Goal: Task Accomplishment & Management: Manage account settings

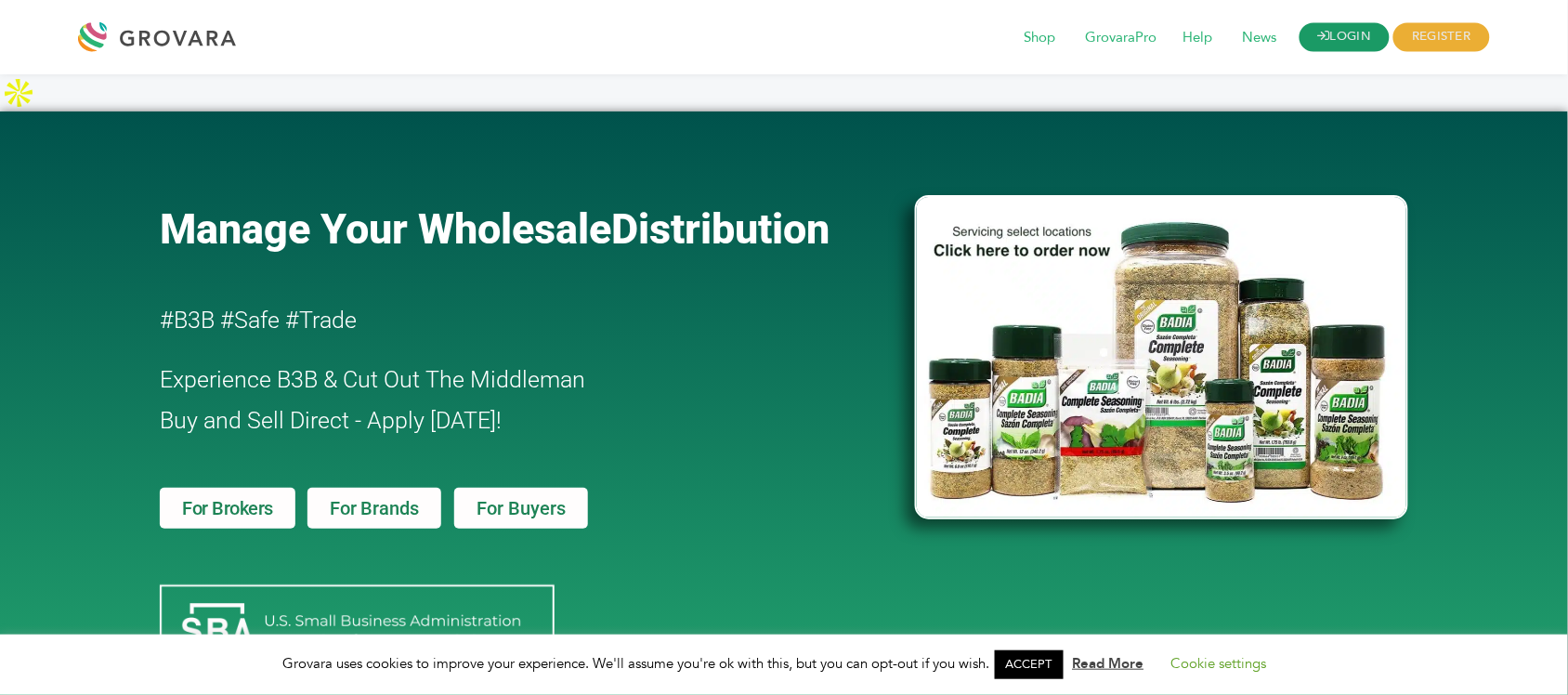
click at [1351, 33] on link "LOGIN" at bounding box center [1345, 38] width 91 height 29
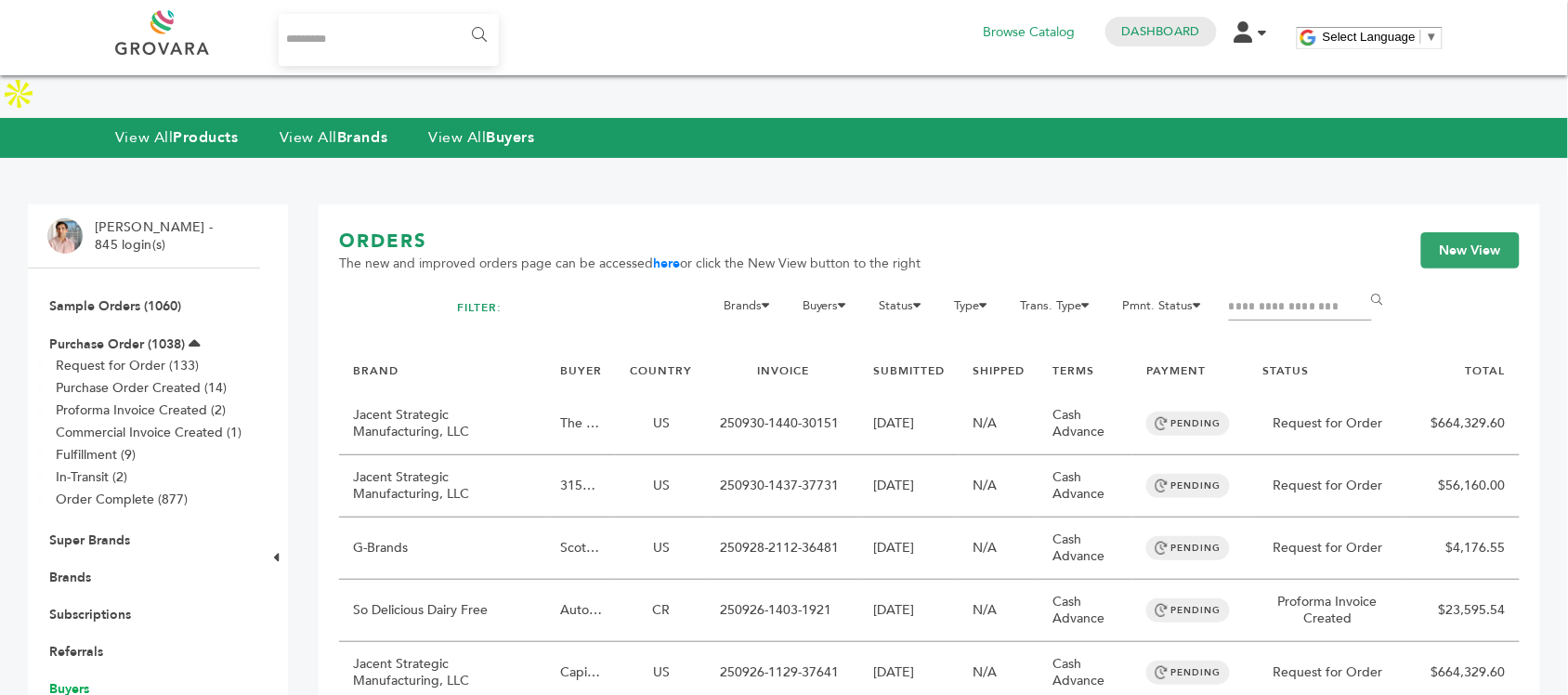
click at [80, 680] on link "Buyers" at bounding box center [69, 688] width 40 height 17
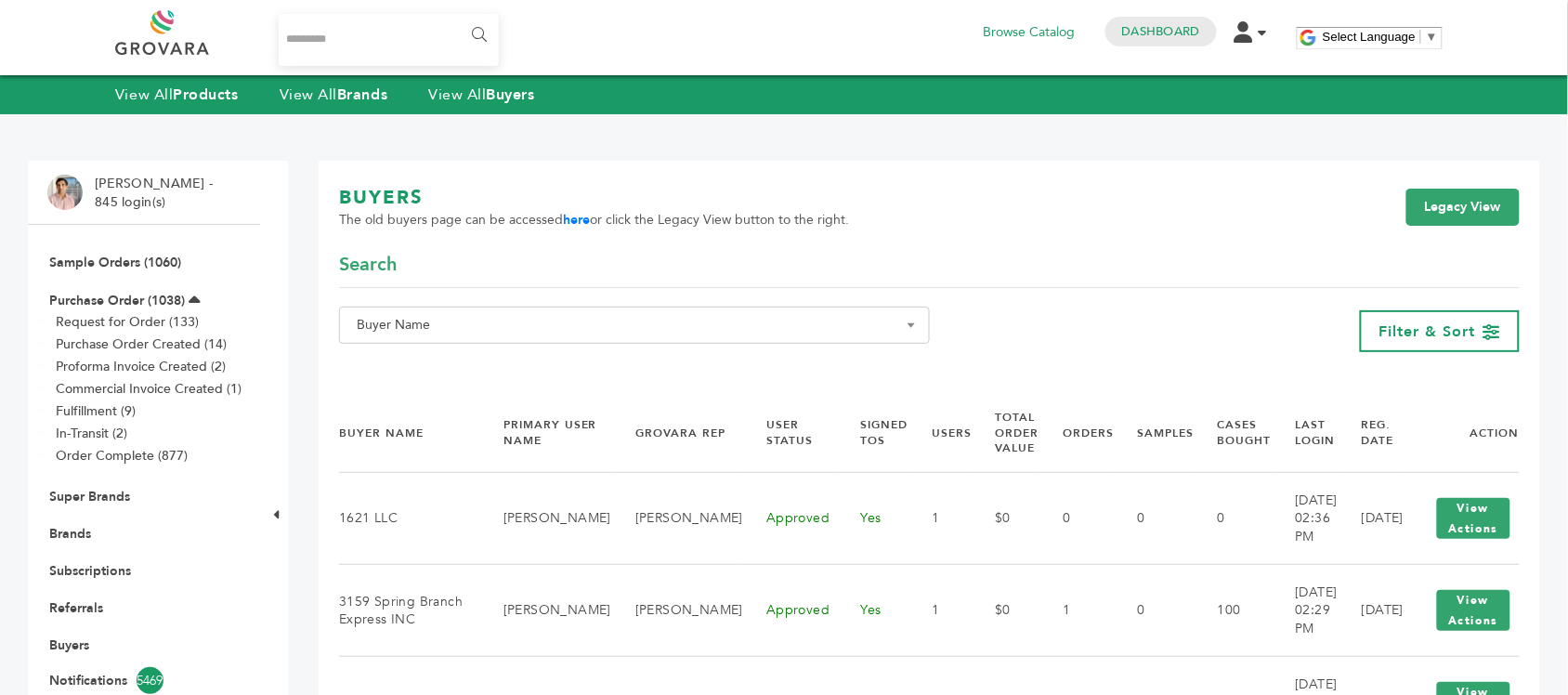
click at [517, 323] on span "Buyer Name" at bounding box center [634, 325] width 570 height 26
click at [528, 363] on input "Search" at bounding box center [654, 359] width 623 height 23
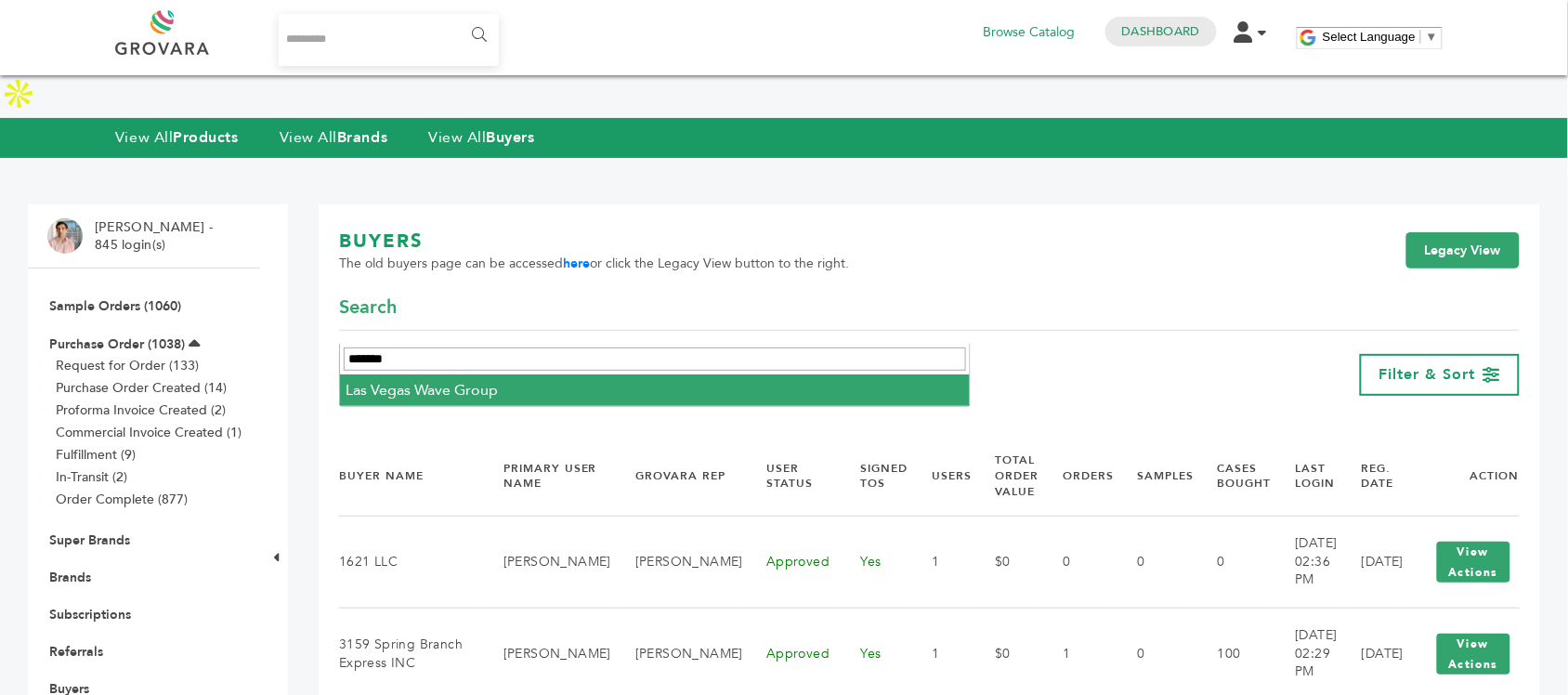
type input "*******"
select select "**********"
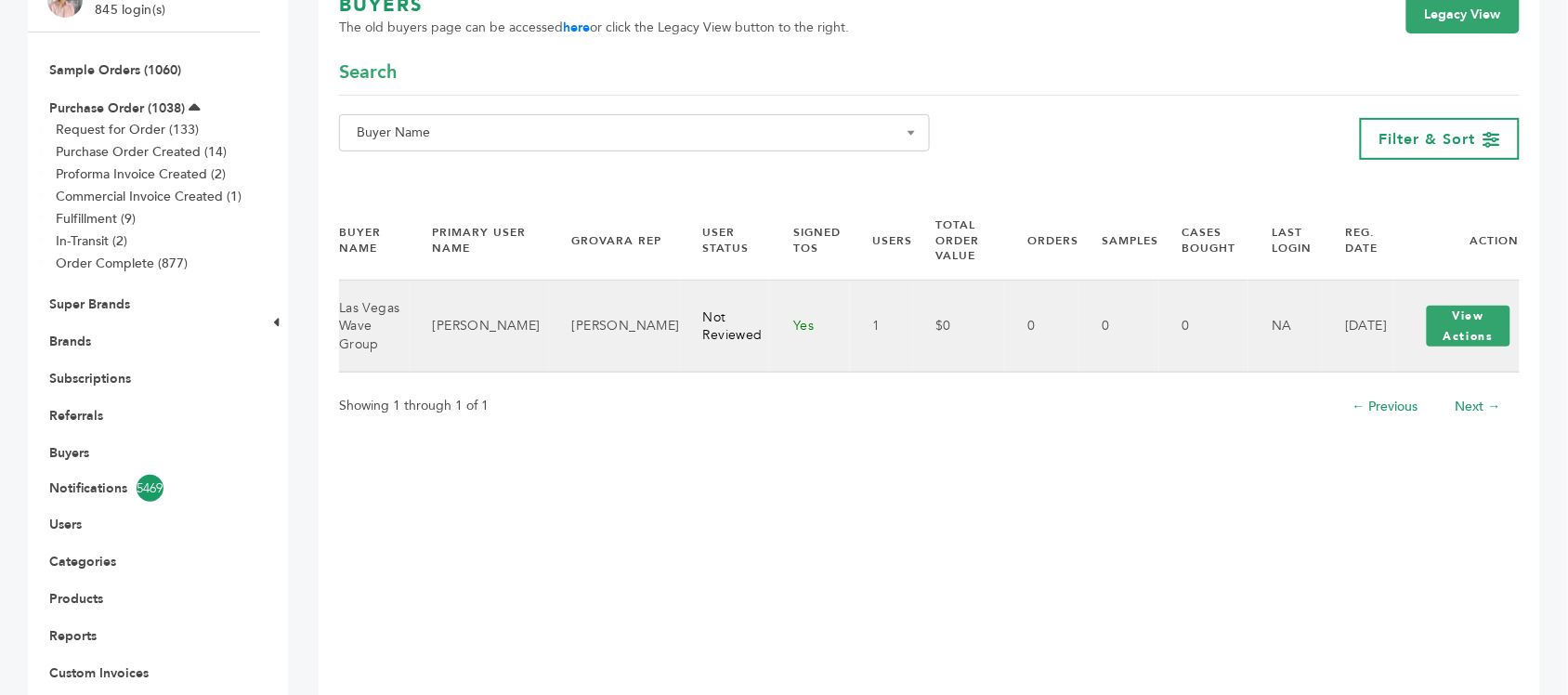
scroll to position [232, 0]
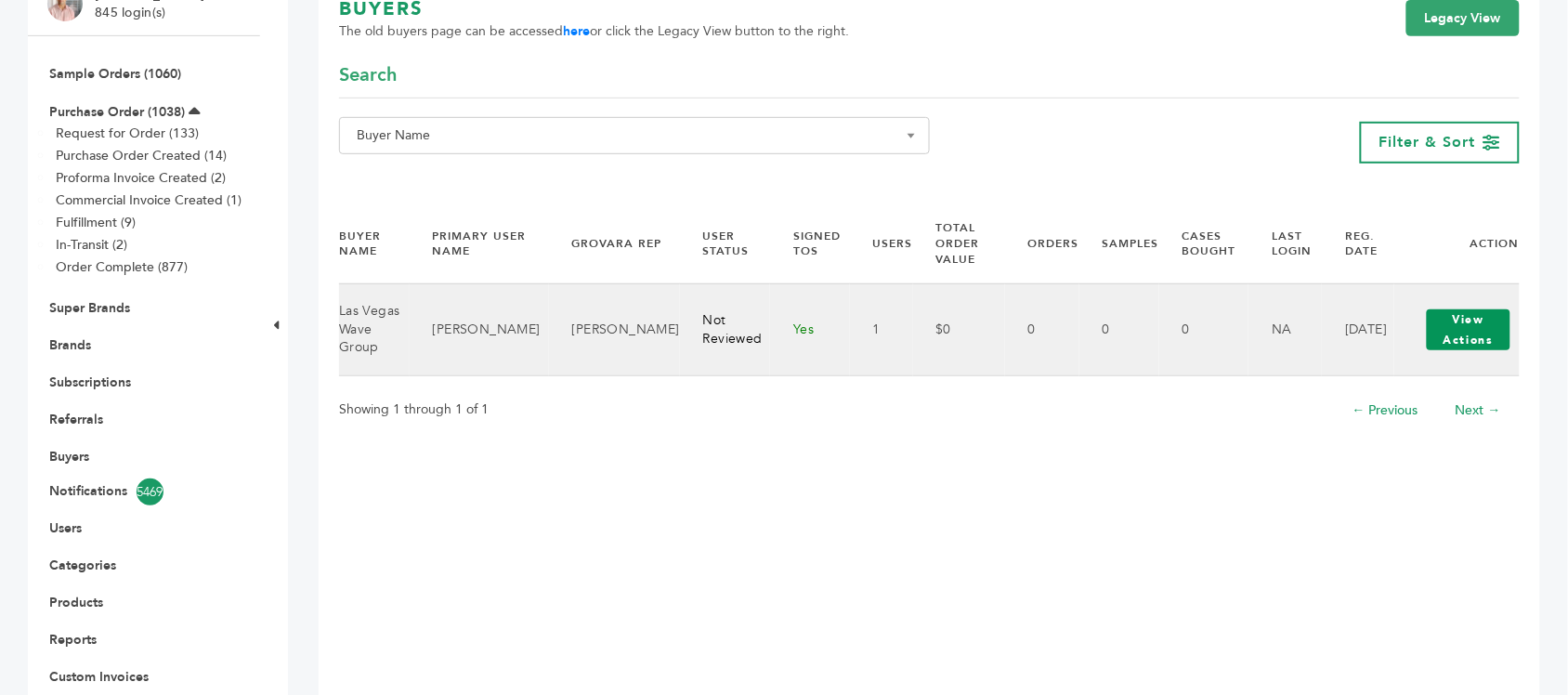
click at [1459, 309] on button "View Actions" at bounding box center [1468, 330] width 83 height 41
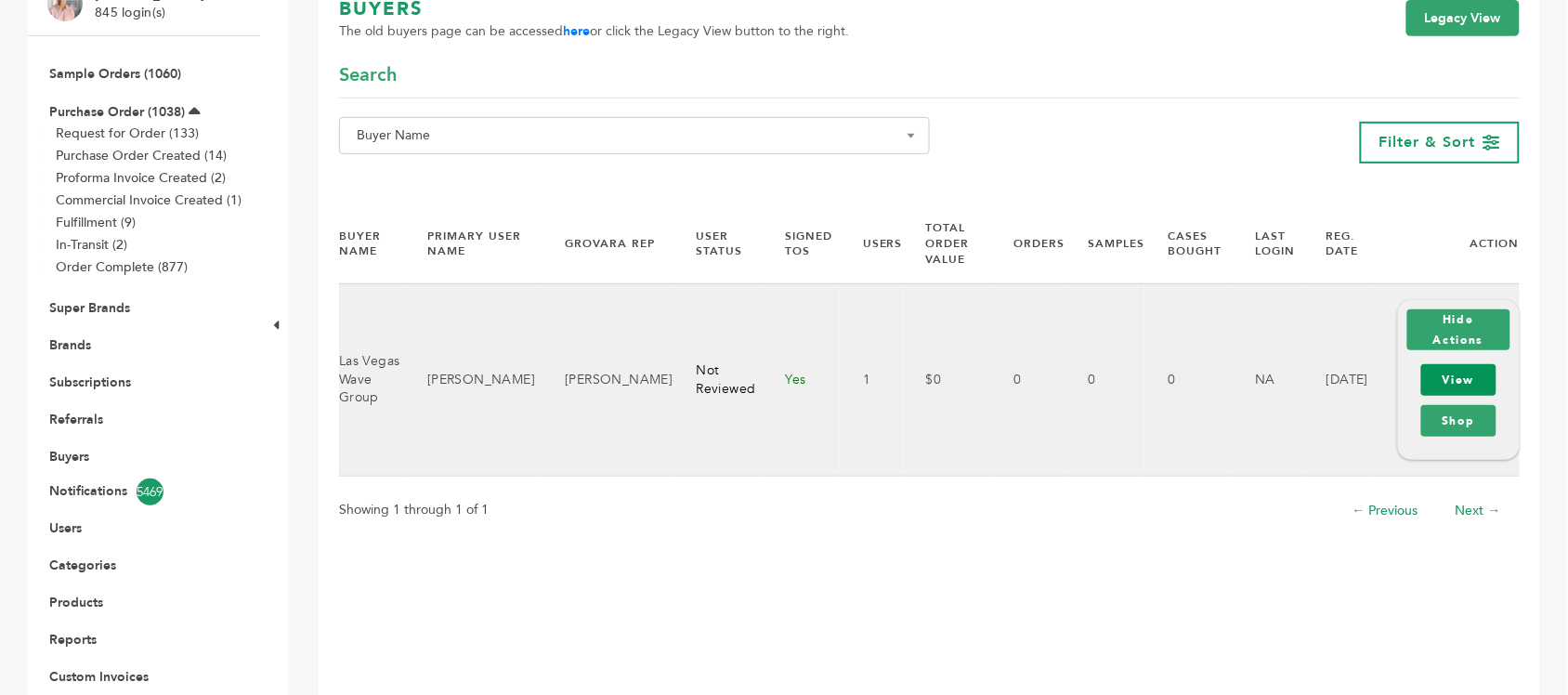
click at [1453, 364] on link "View" at bounding box center [1459, 380] width 75 height 32
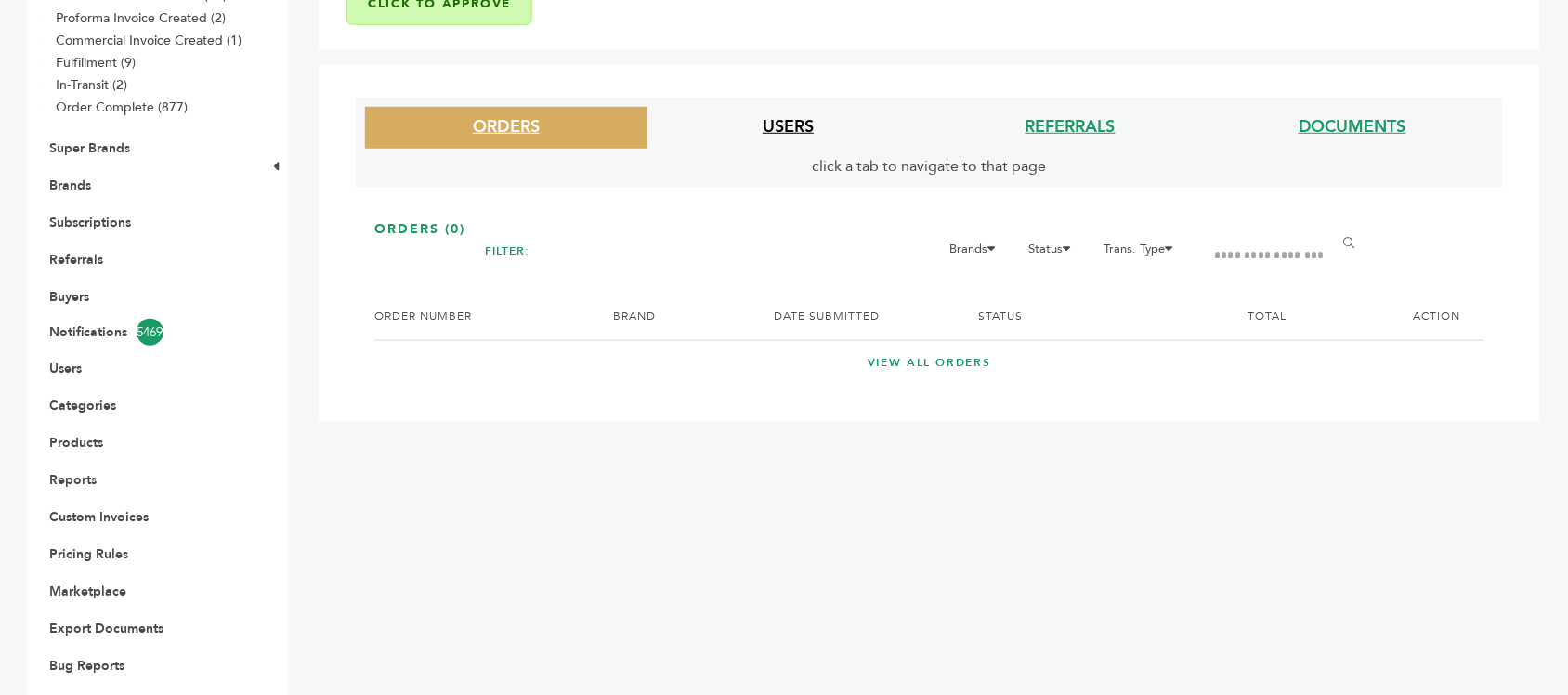
click at [806, 132] on link "USERS" at bounding box center [788, 127] width 51 height 23
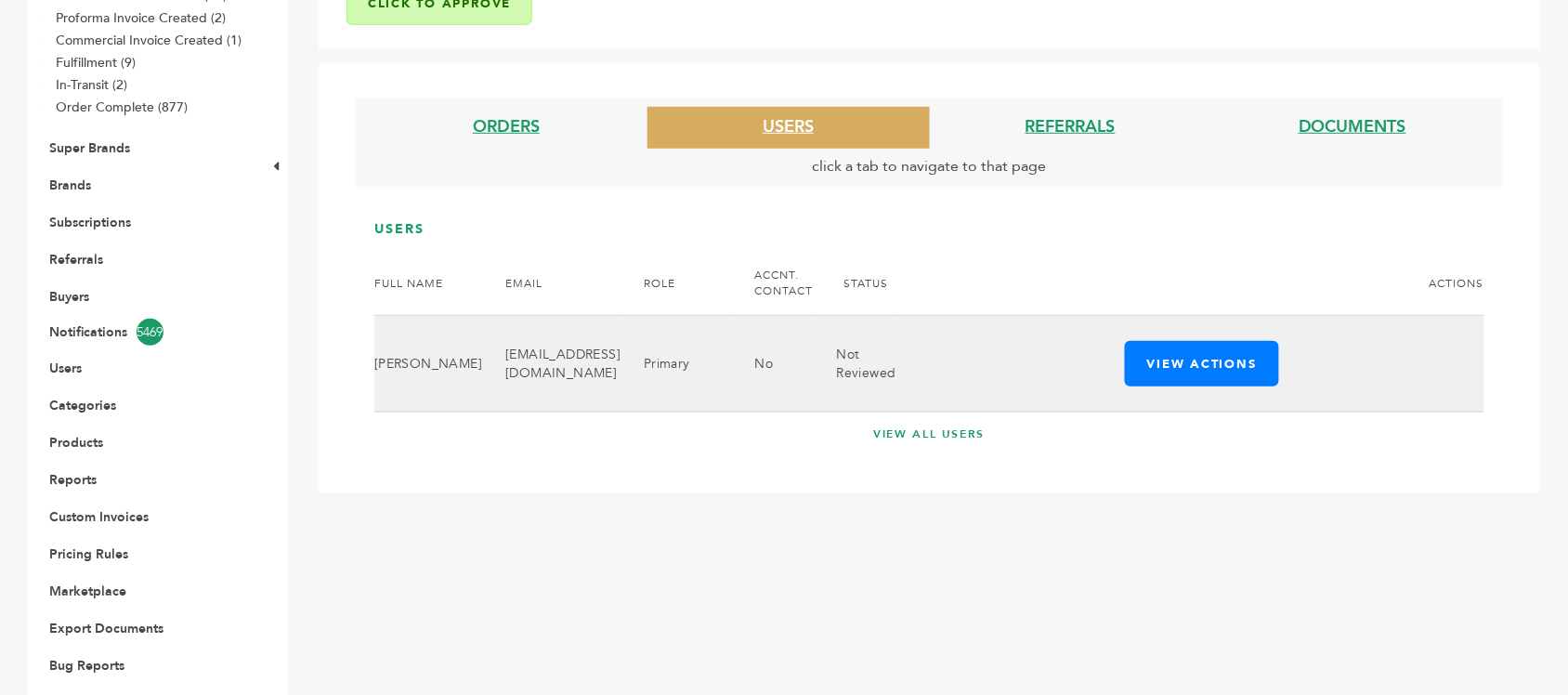
click at [563, 371] on td "adamlevenberg@gmail.com" at bounding box center [551, 364] width 138 height 97
click at [563, 371] on td "[EMAIL_ADDRESS][DOMAIN_NAME]" at bounding box center [551, 364] width 138 height 97
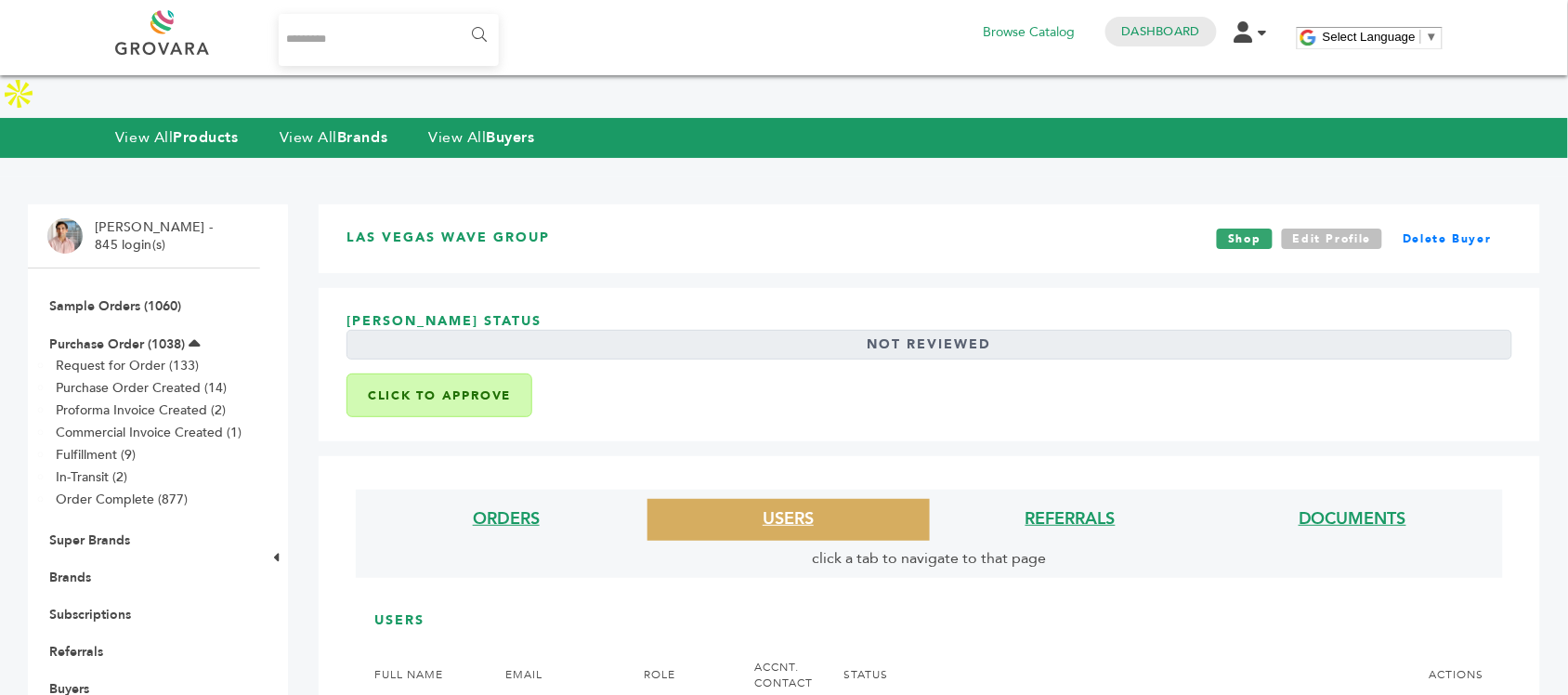
click at [1361, 228] on link "Edit Profile" at bounding box center [1332, 238] width 102 height 20
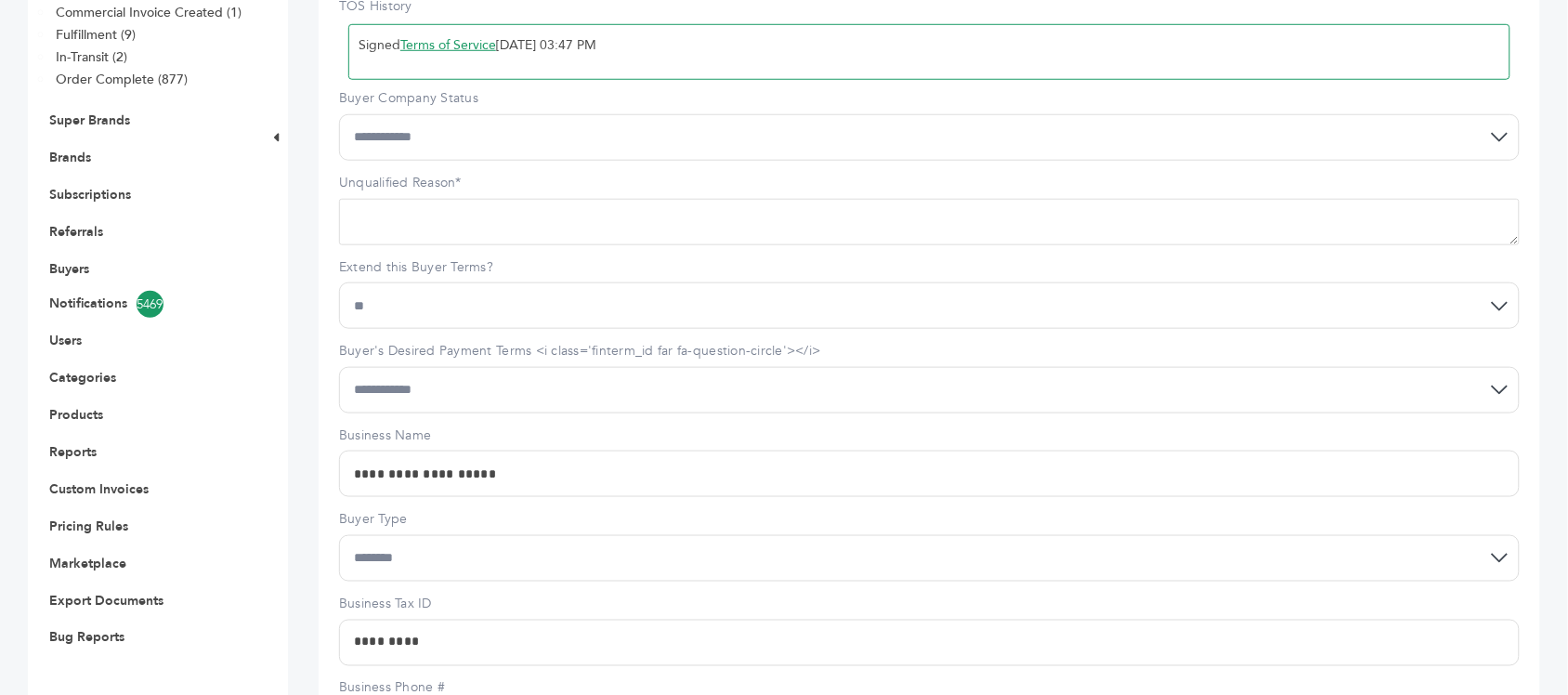
scroll to position [150, 0]
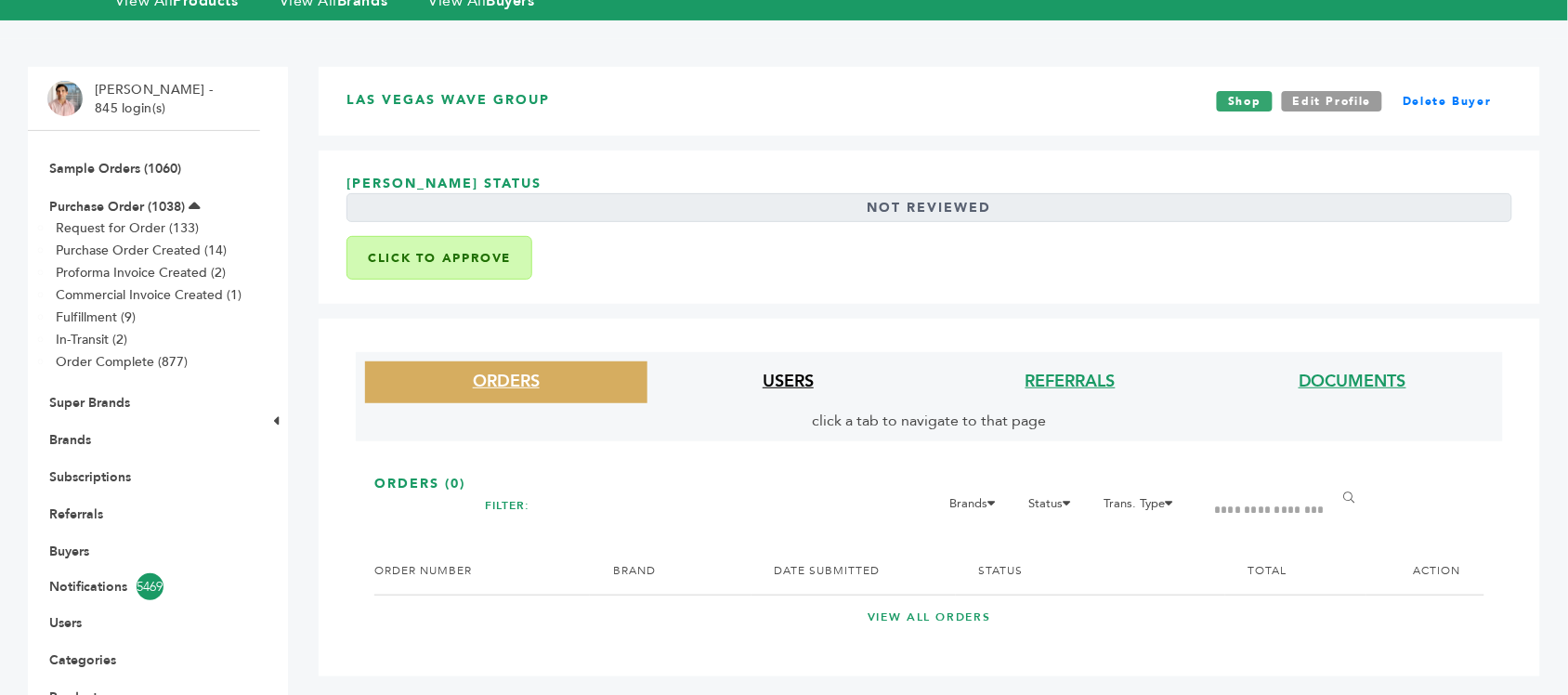
click at [794, 369] on link "USERS" at bounding box center [788, 381] width 51 height 23
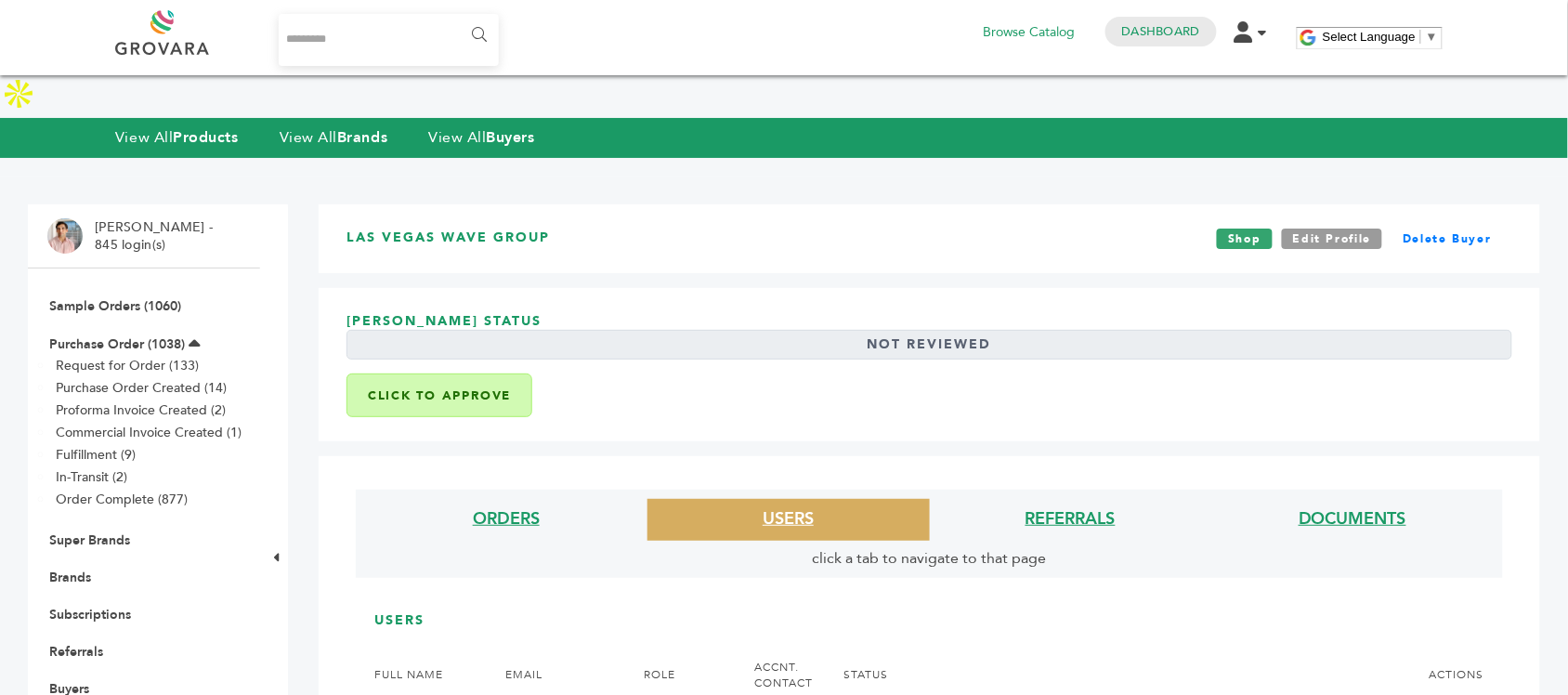
click at [394, 30] on input "Search..." at bounding box center [389, 40] width 220 height 52
type input "*******"
click at [457, 16] on input "******" at bounding box center [478, 35] width 42 height 37
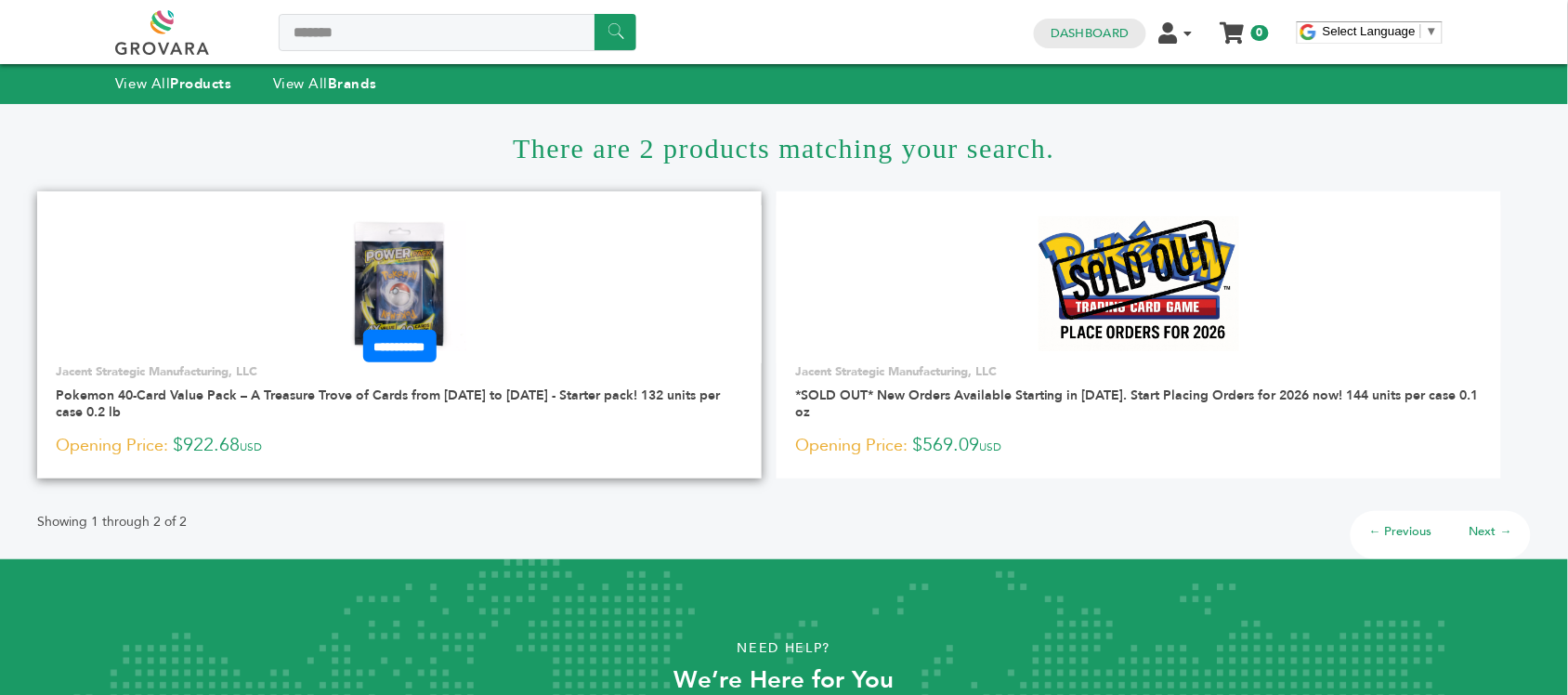
click at [457, 260] on img at bounding box center [399, 283] width 134 height 134
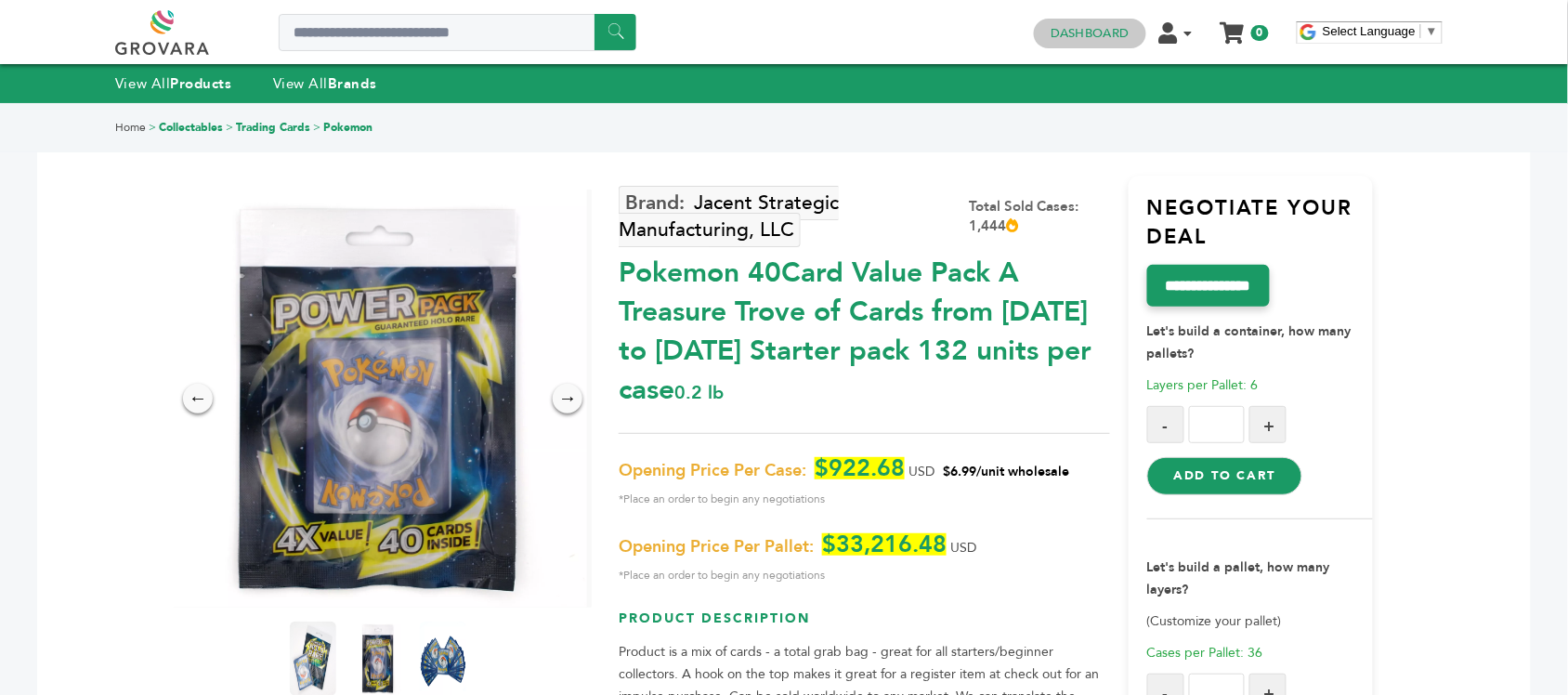
click at [1070, 34] on link "Dashboard" at bounding box center [1089, 33] width 78 height 16
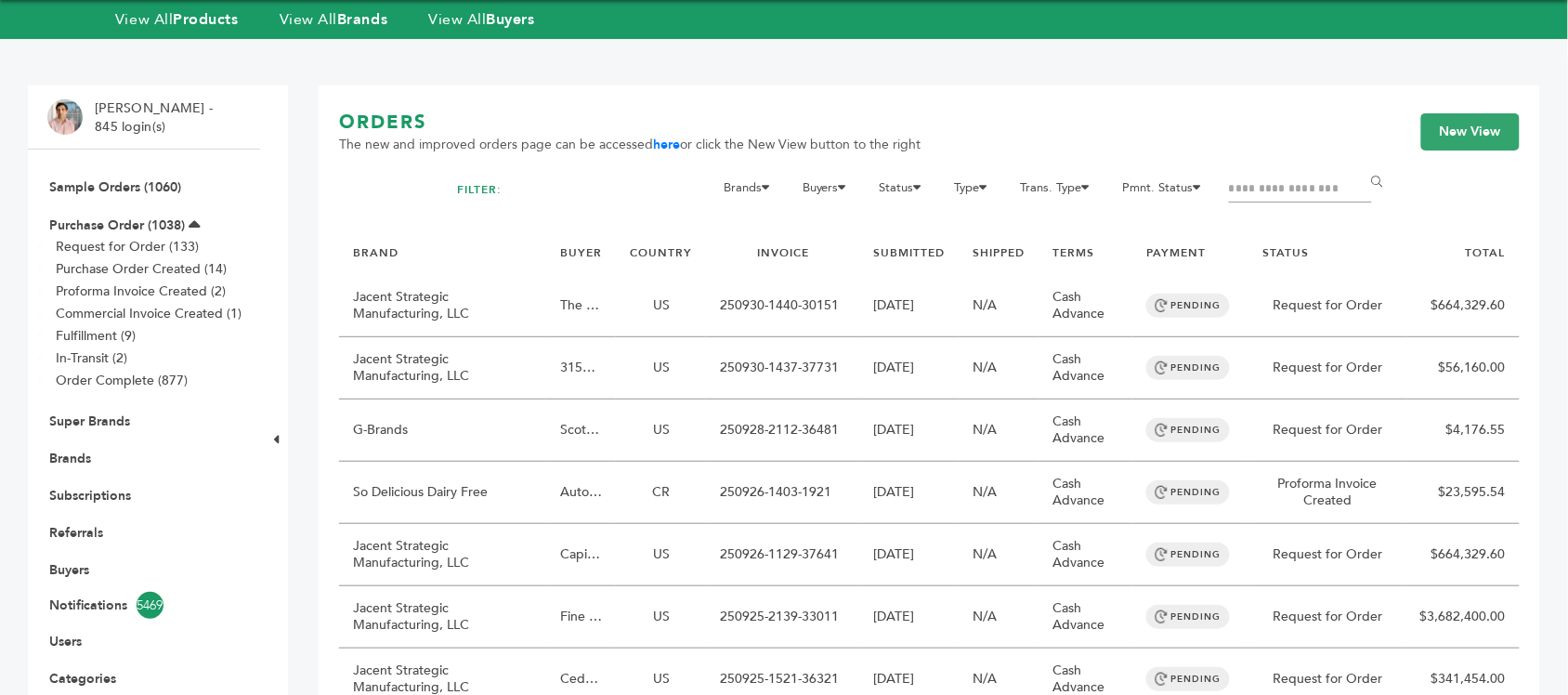
scroll to position [116, 0]
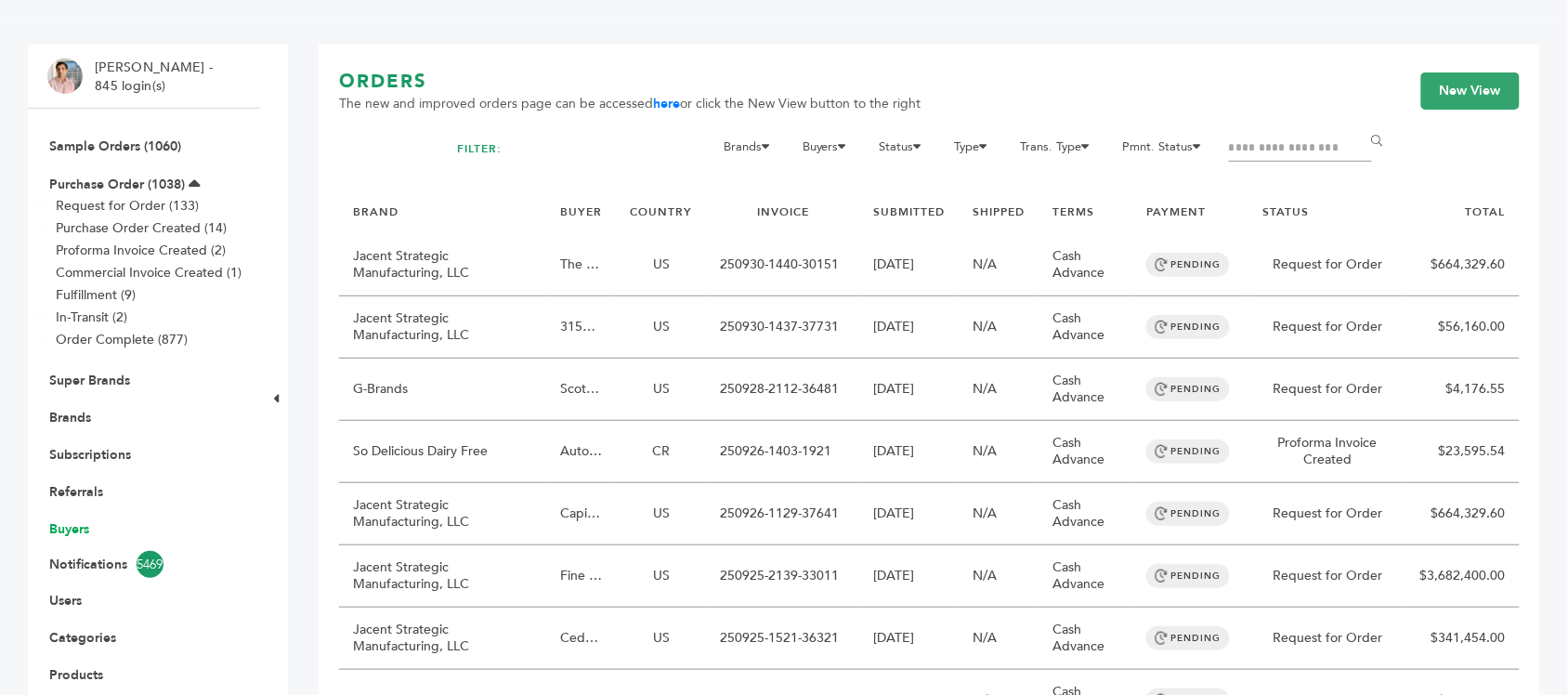
click at [76, 536] on link "Buyers" at bounding box center [69, 529] width 40 height 17
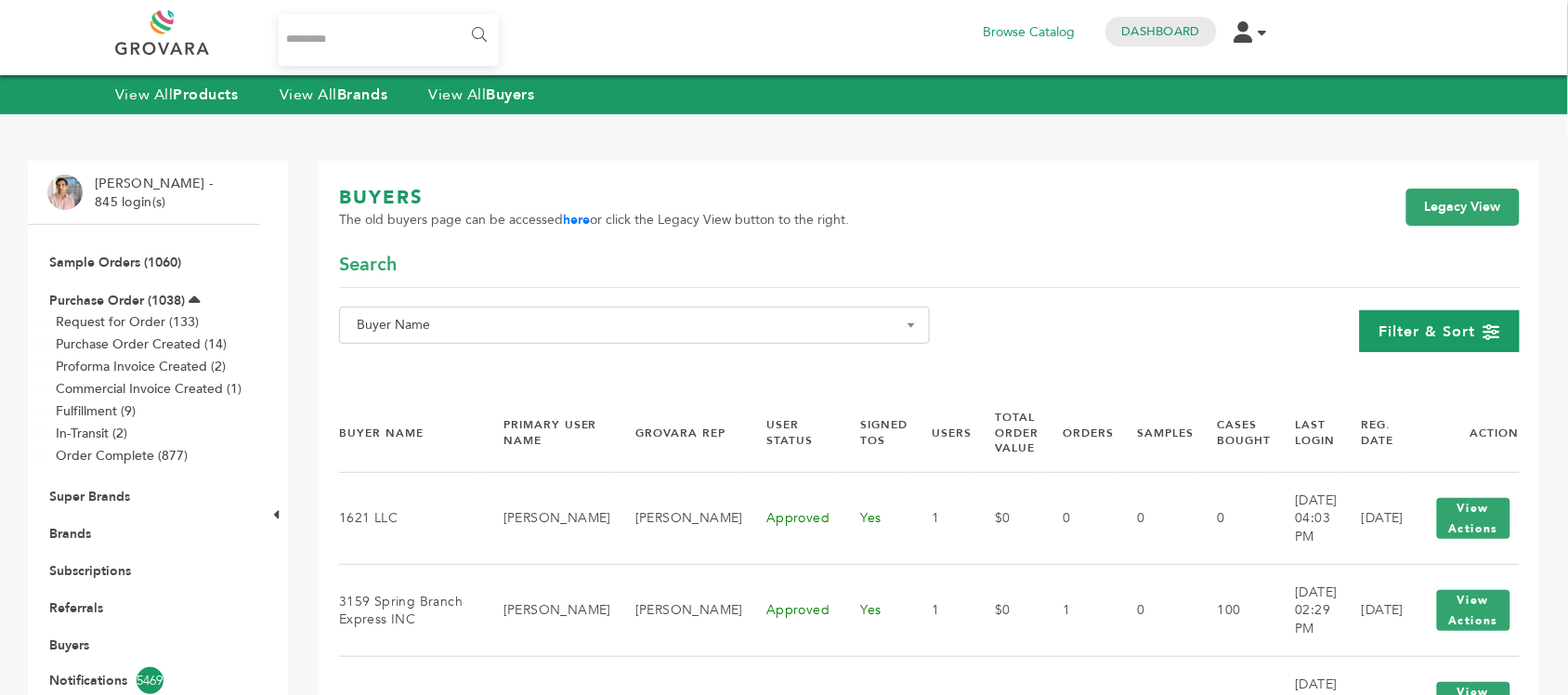
click at [1476, 339] on span "Filter & Sort" at bounding box center [1428, 331] width 97 height 20
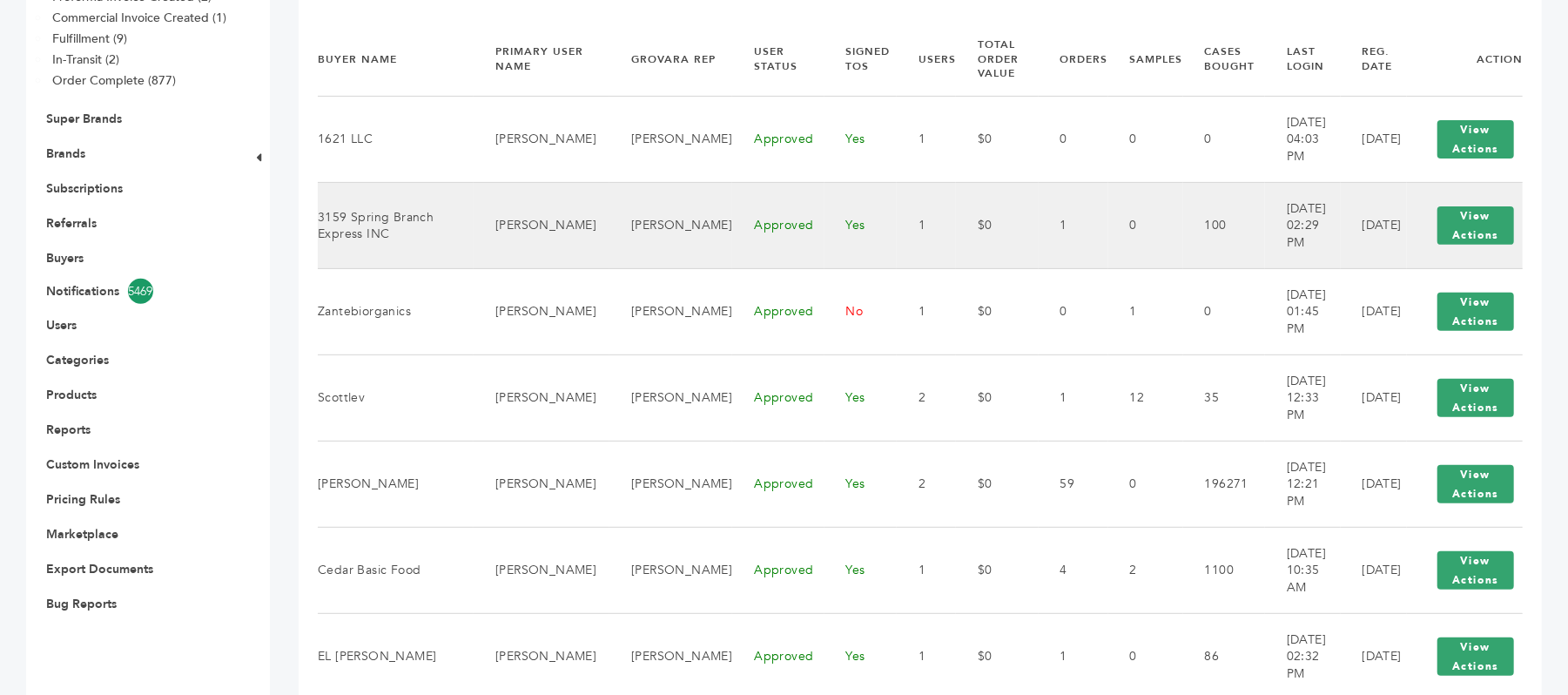
scroll to position [348, 0]
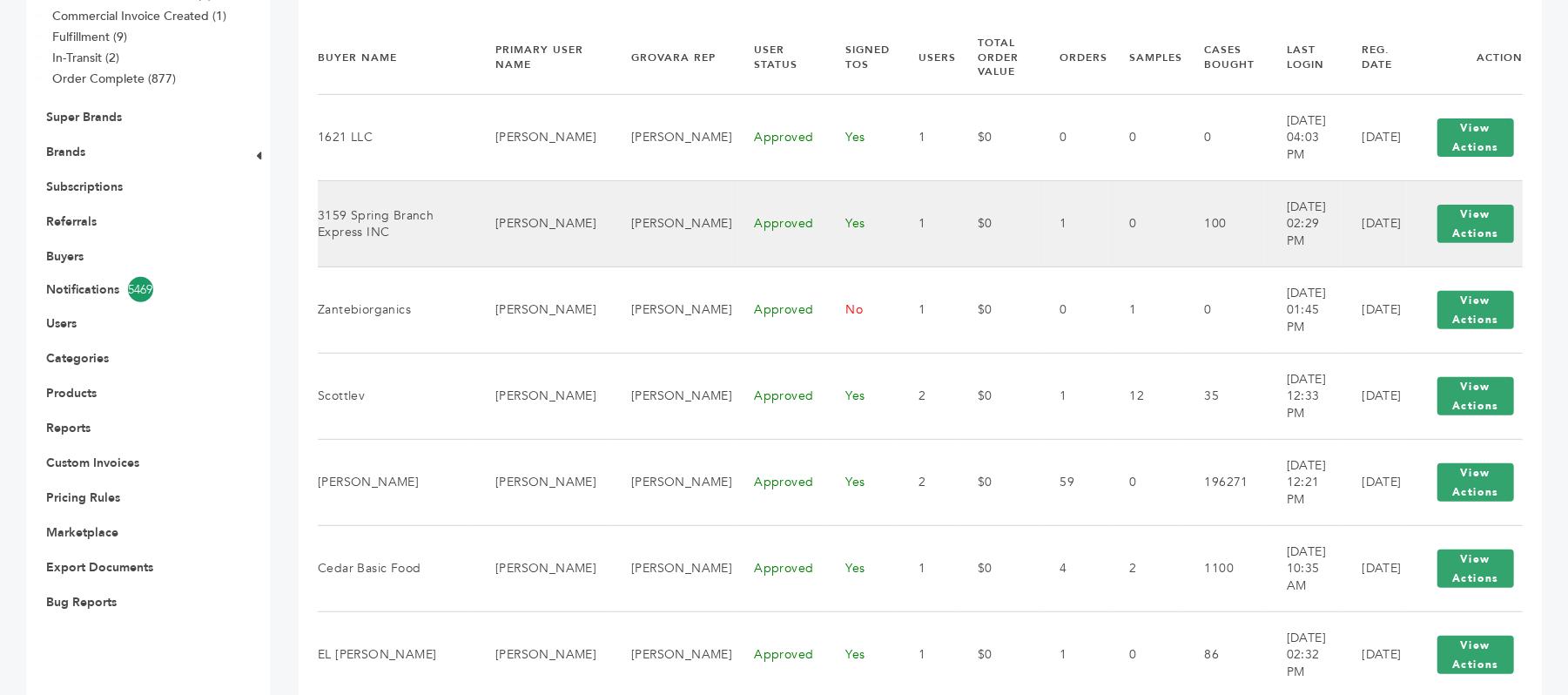
click at [364, 202] on td "3159 Spring Branch Express INC" at bounding box center [396, 224] width 156 height 86
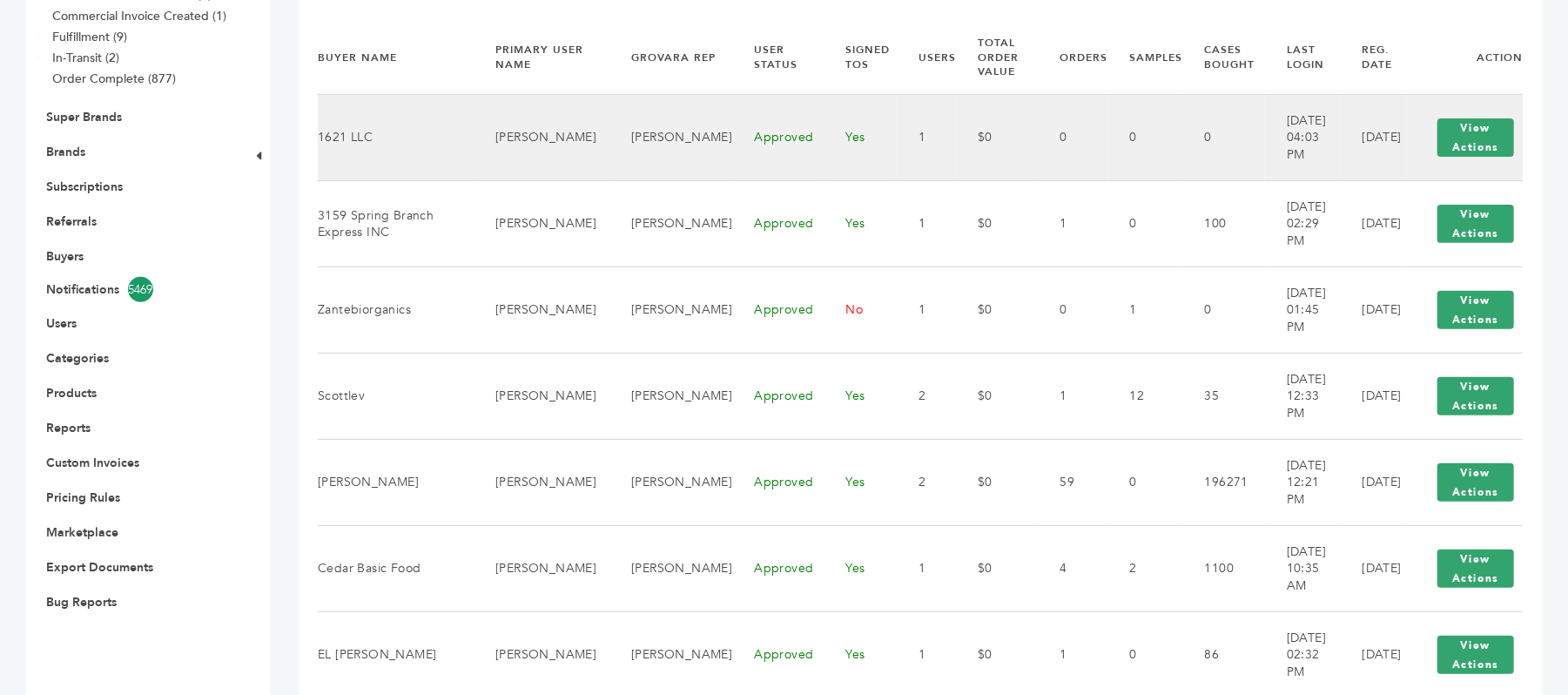
click at [732, 150] on td "Approved" at bounding box center [778, 138] width 92 height 86
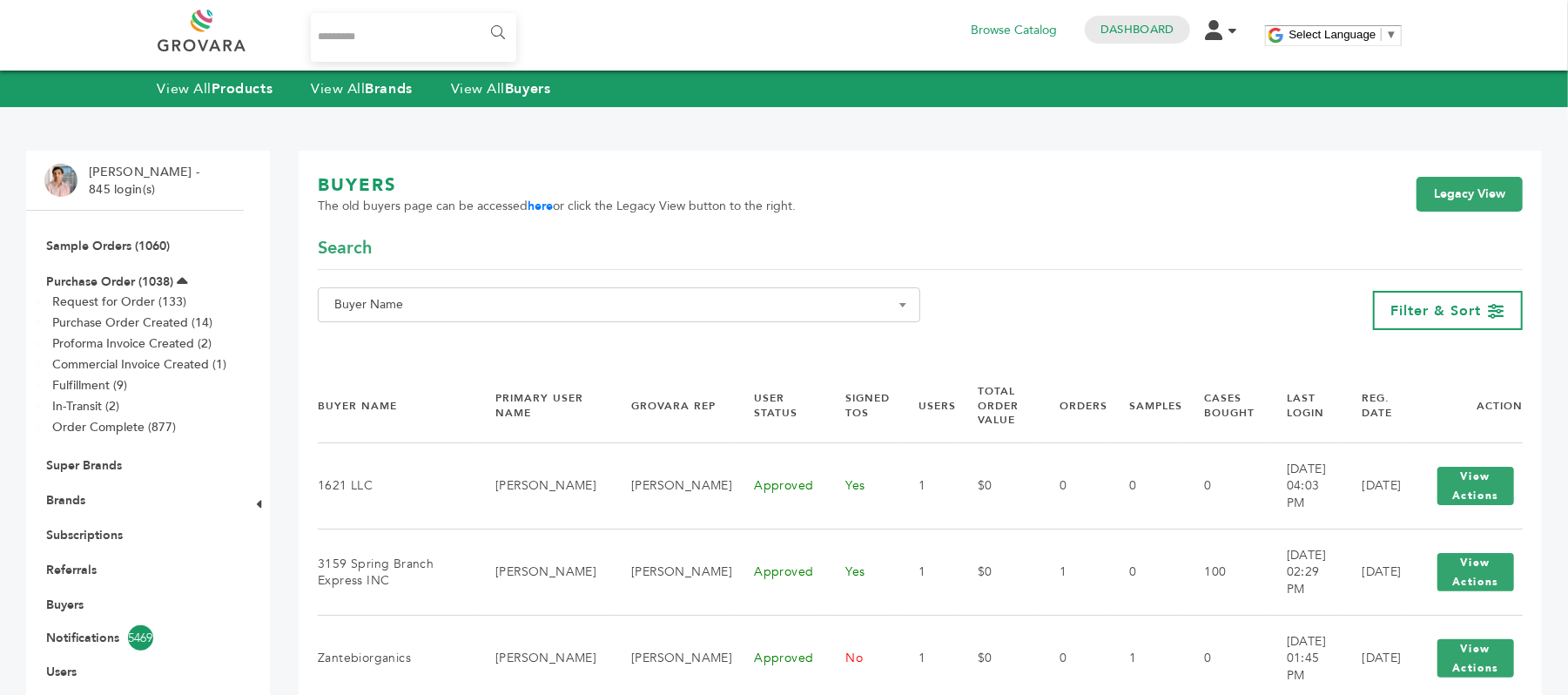
click at [896, 300] on span at bounding box center [903, 304] width 17 height 34
click at [1055, 296] on div "**********" at bounding box center [921, 311] width 1205 height 47
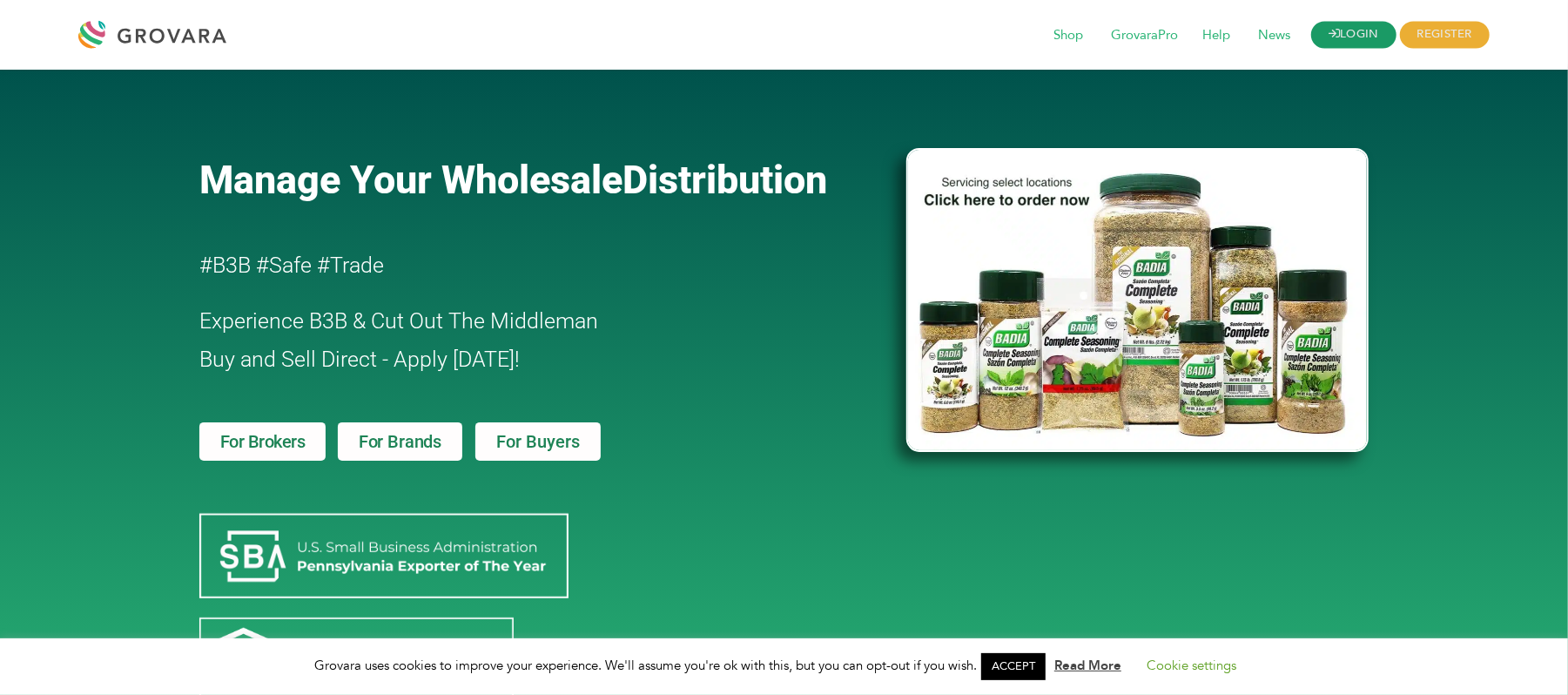
click at [1365, 43] on link "LOGIN" at bounding box center [1354, 35] width 85 height 27
click at [1362, 35] on link "LOGIN" at bounding box center [1354, 35] width 85 height 27
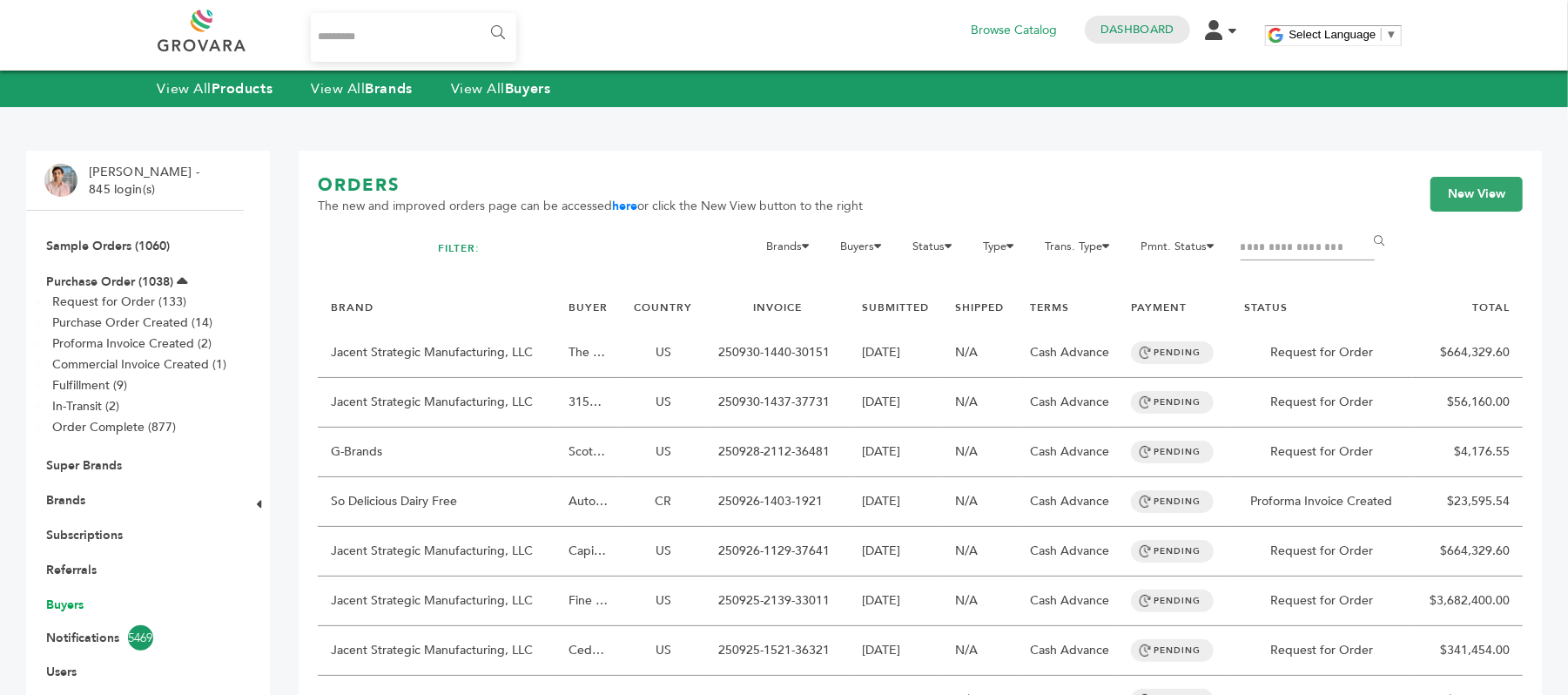
click at [68, 603] on link "Buyers" at bounding box center [64, 604] width 37 height 16
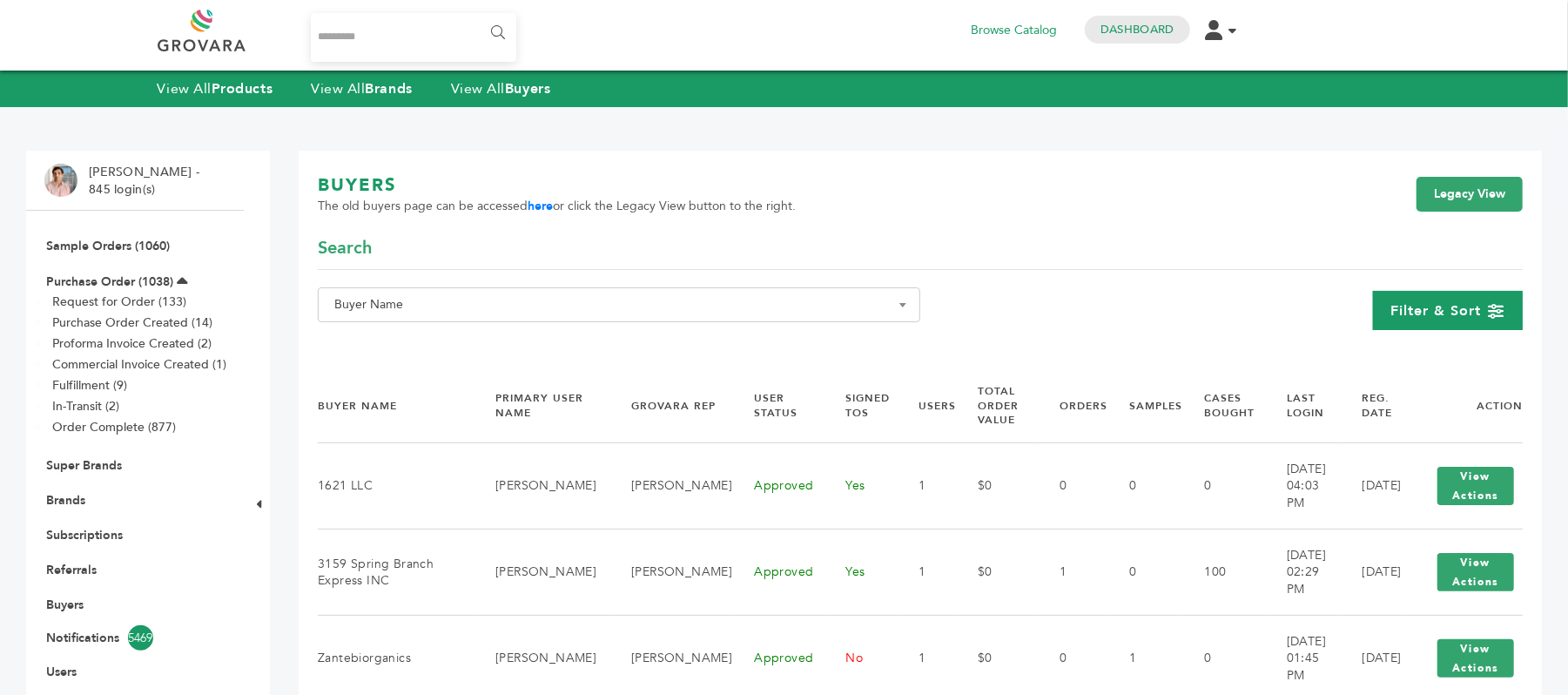
click at [1439, 306] on span "Filter & Sort" at bounding box center [1437, 310] width 91 height 19
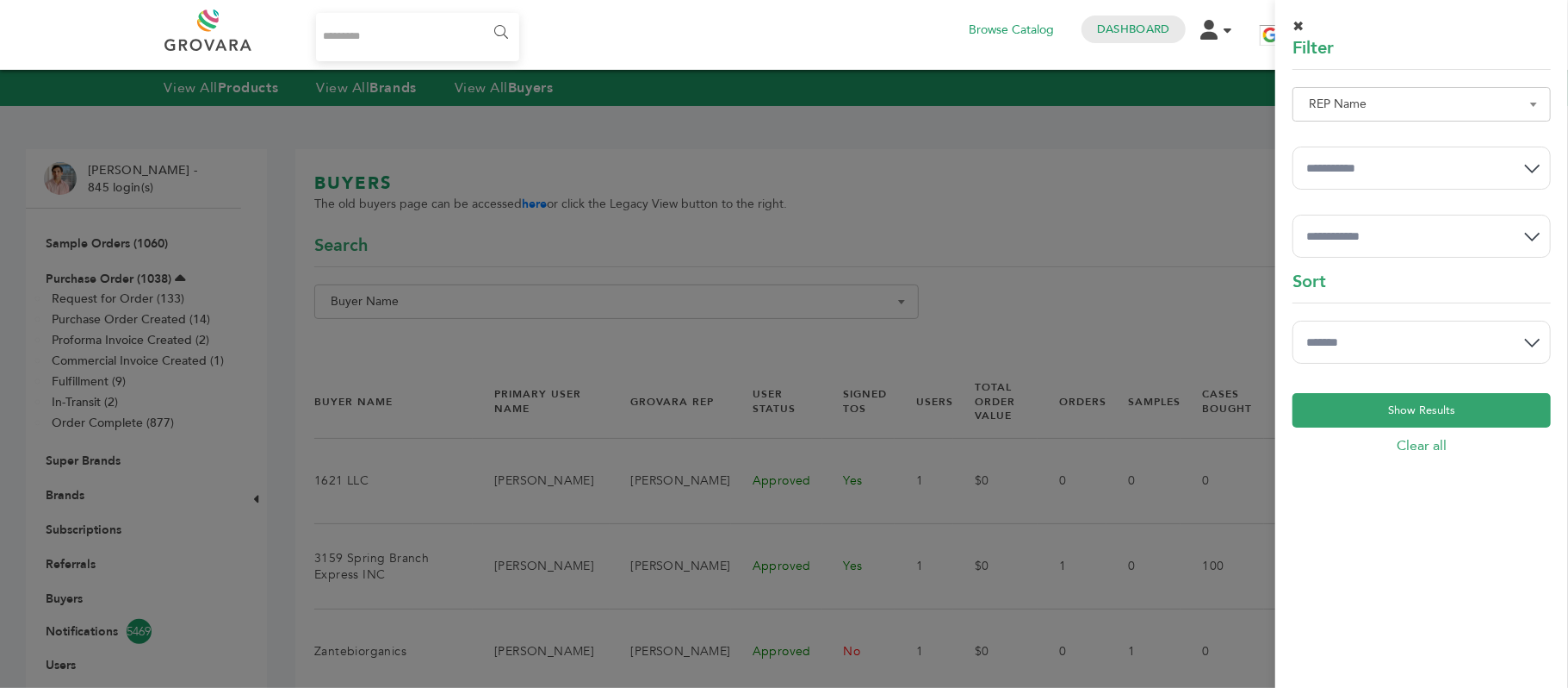
click at [1051, 253] on div at bounding box center [784, 344] width 1568 height 688
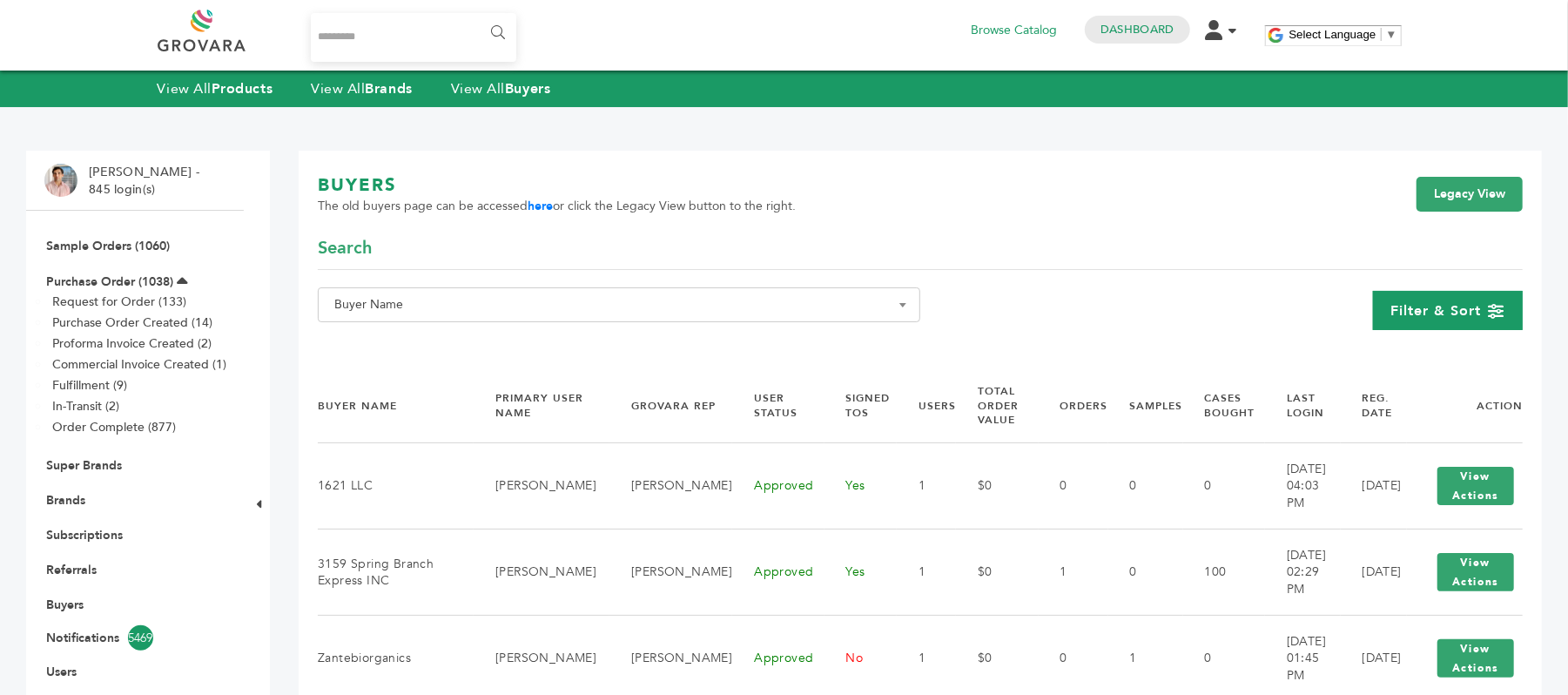
click at [1431, 307] on span "Filter & Sort" at bounding box center [1437, 310] width 91 height 19
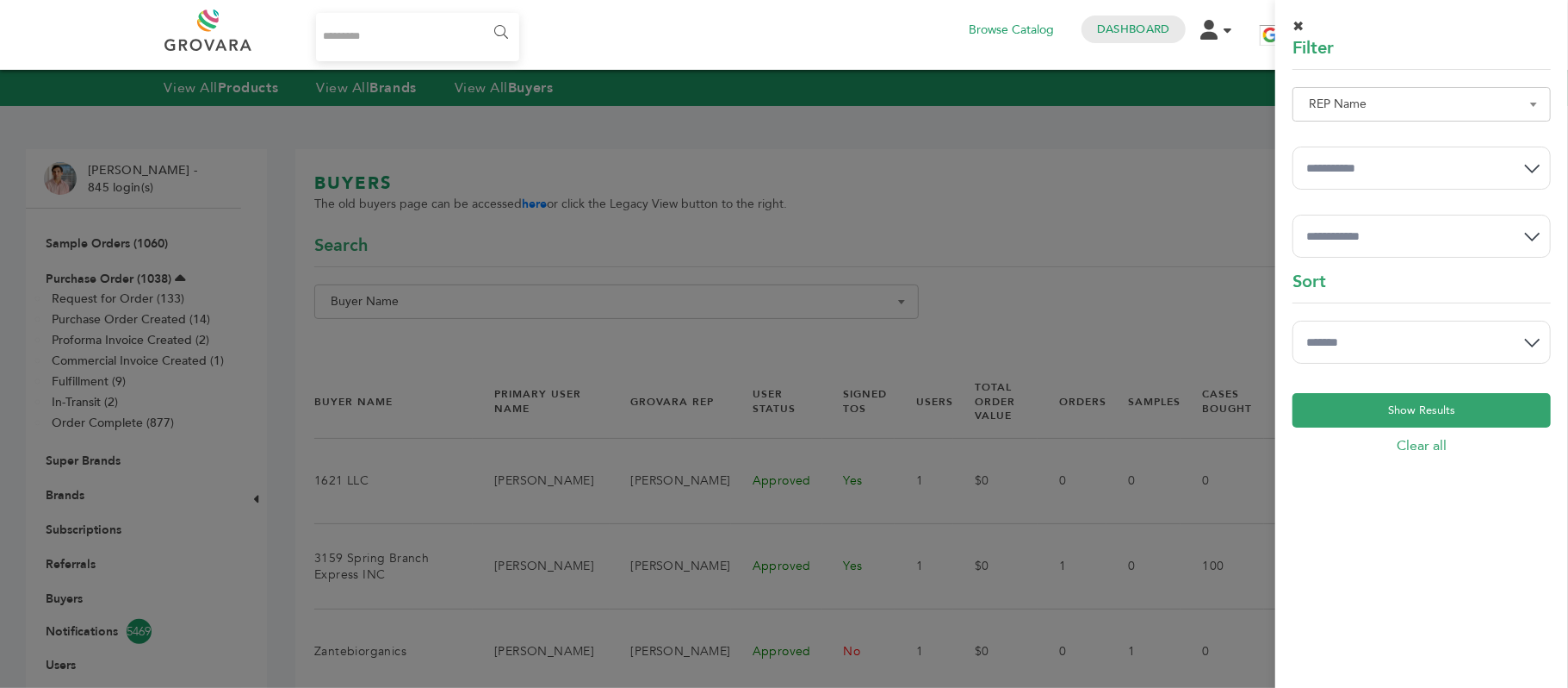
click at [1261, 241] on div at bounding box center [784, 344] width 1568 height 688
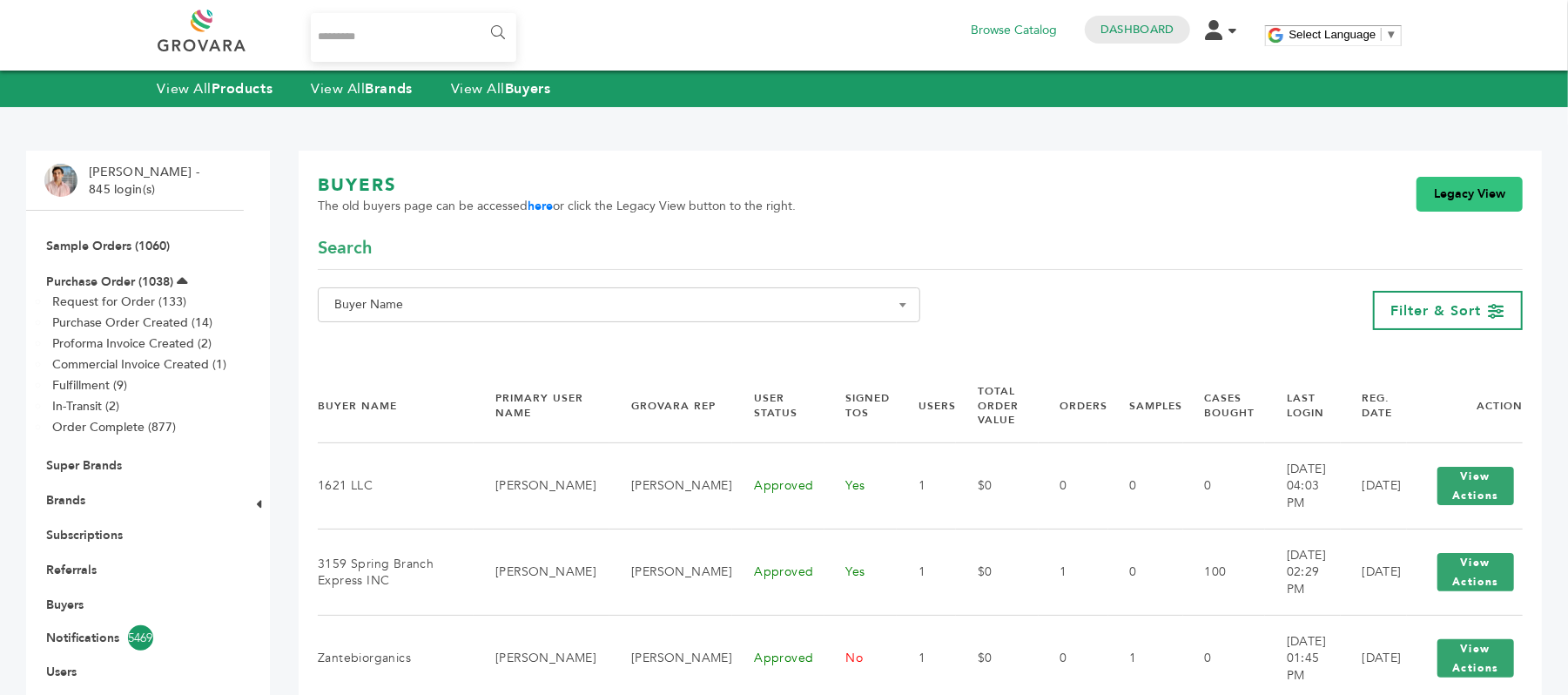
click at [1481, 189] on link "Legacy View" at bounding box center [1469, 194] width 106 height 34
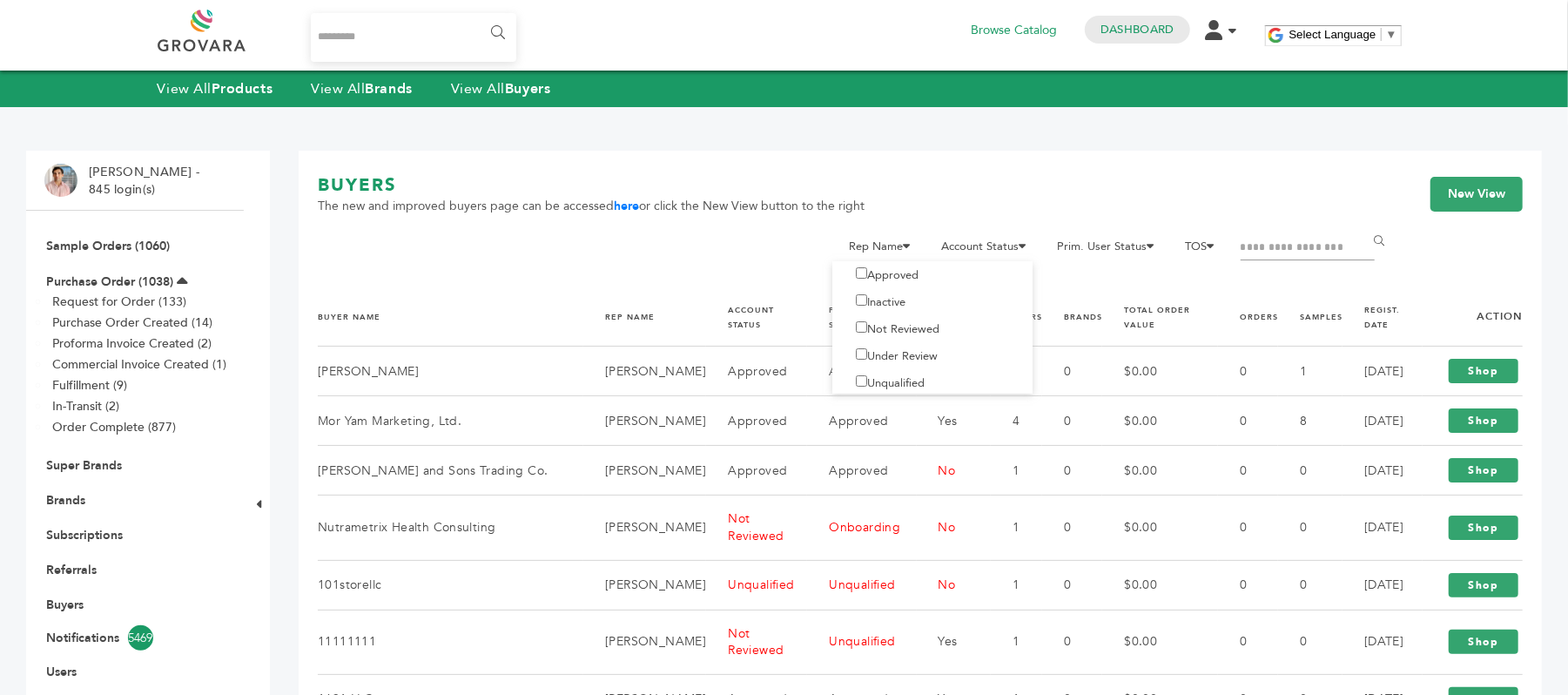
scroll to position [11, 0]
click at [910, 353] on label "Under Review" at bounding box center [892, 351] width 92 height 15
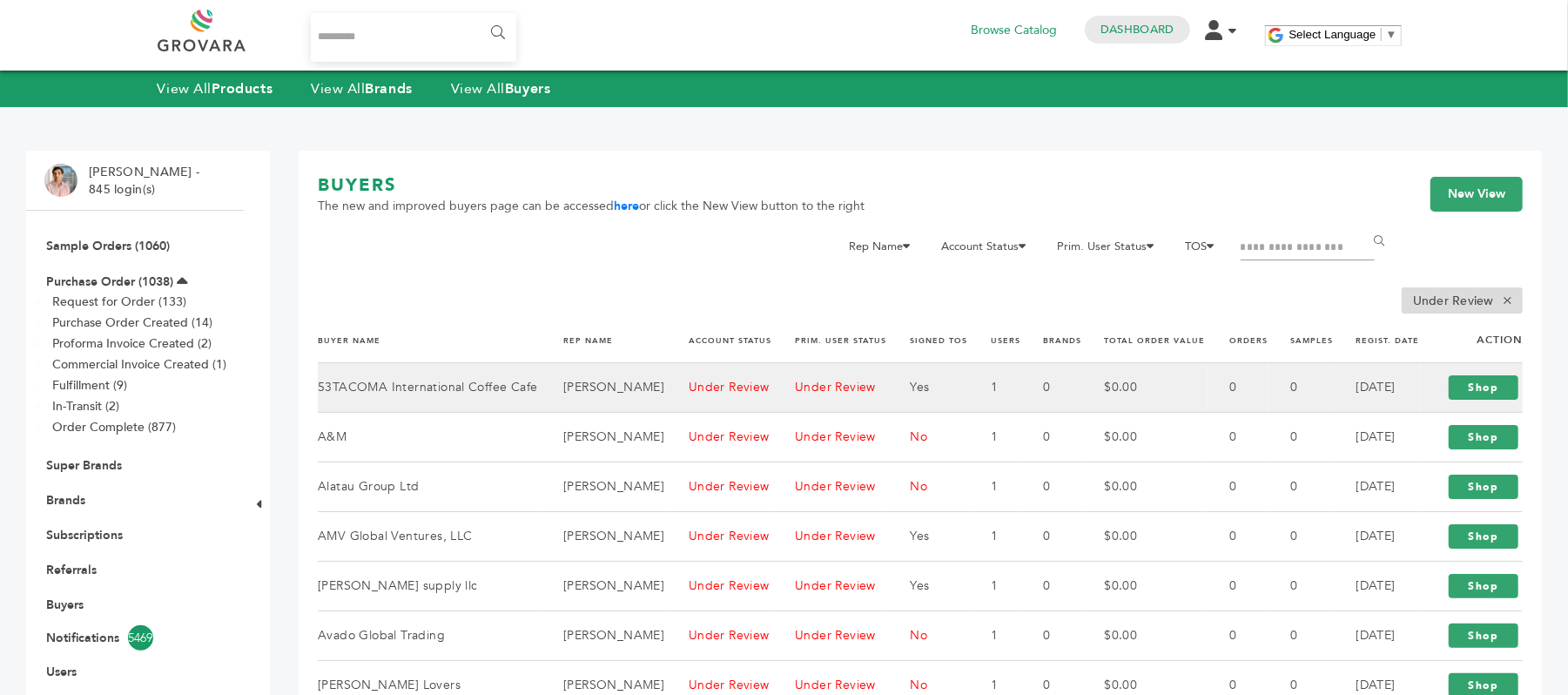
scroll to position [116, 0]
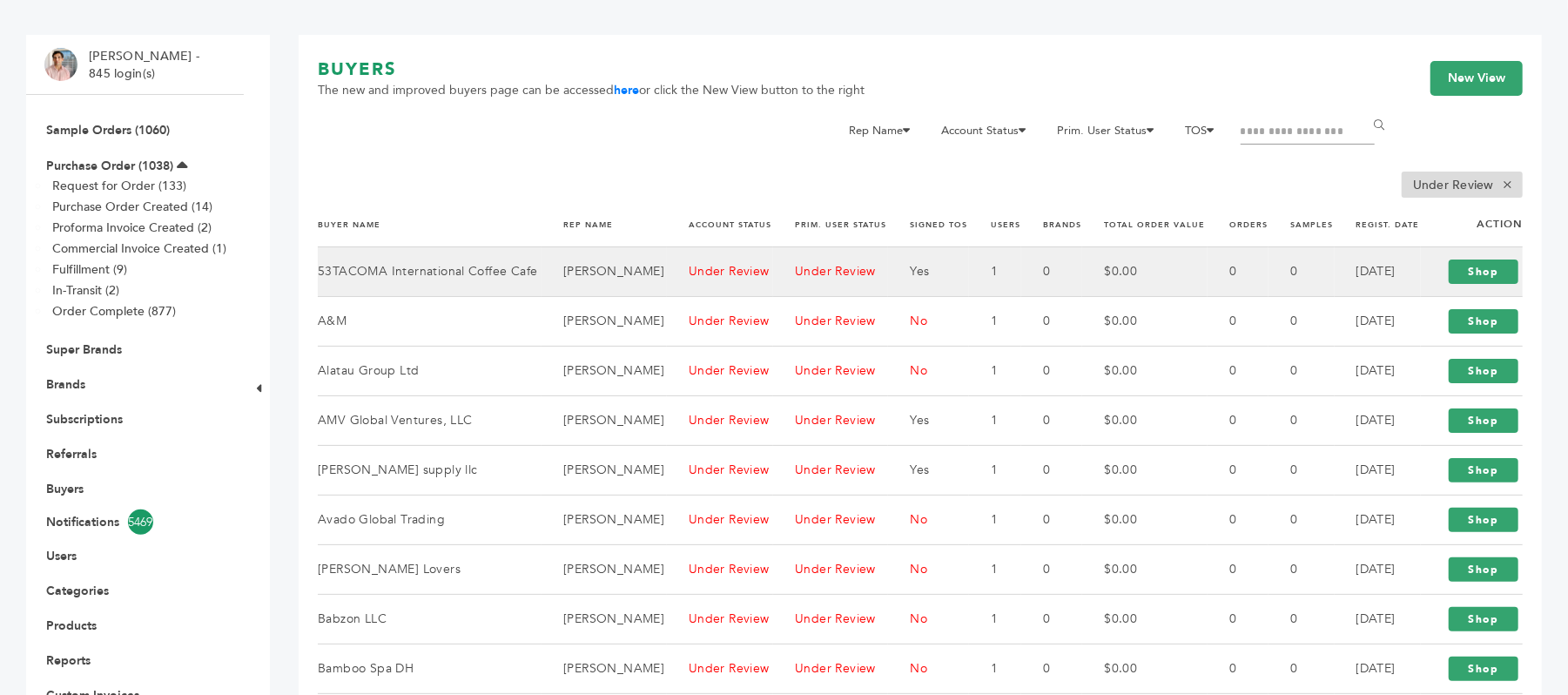
click at [440, 274] on td "53TACOMA International Coffee Cafe" at bounding box center [430, 271] width 224 height 50
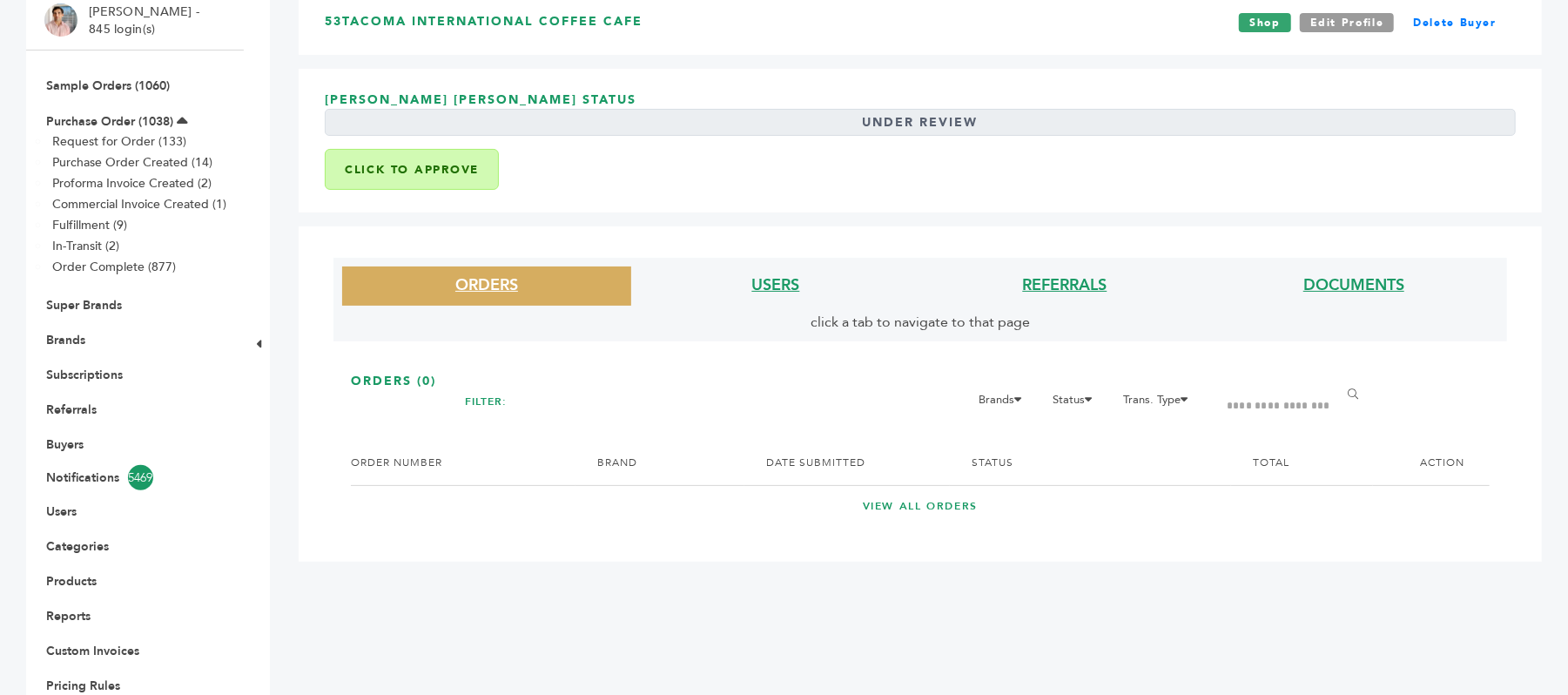
scroll to position [232, 0]
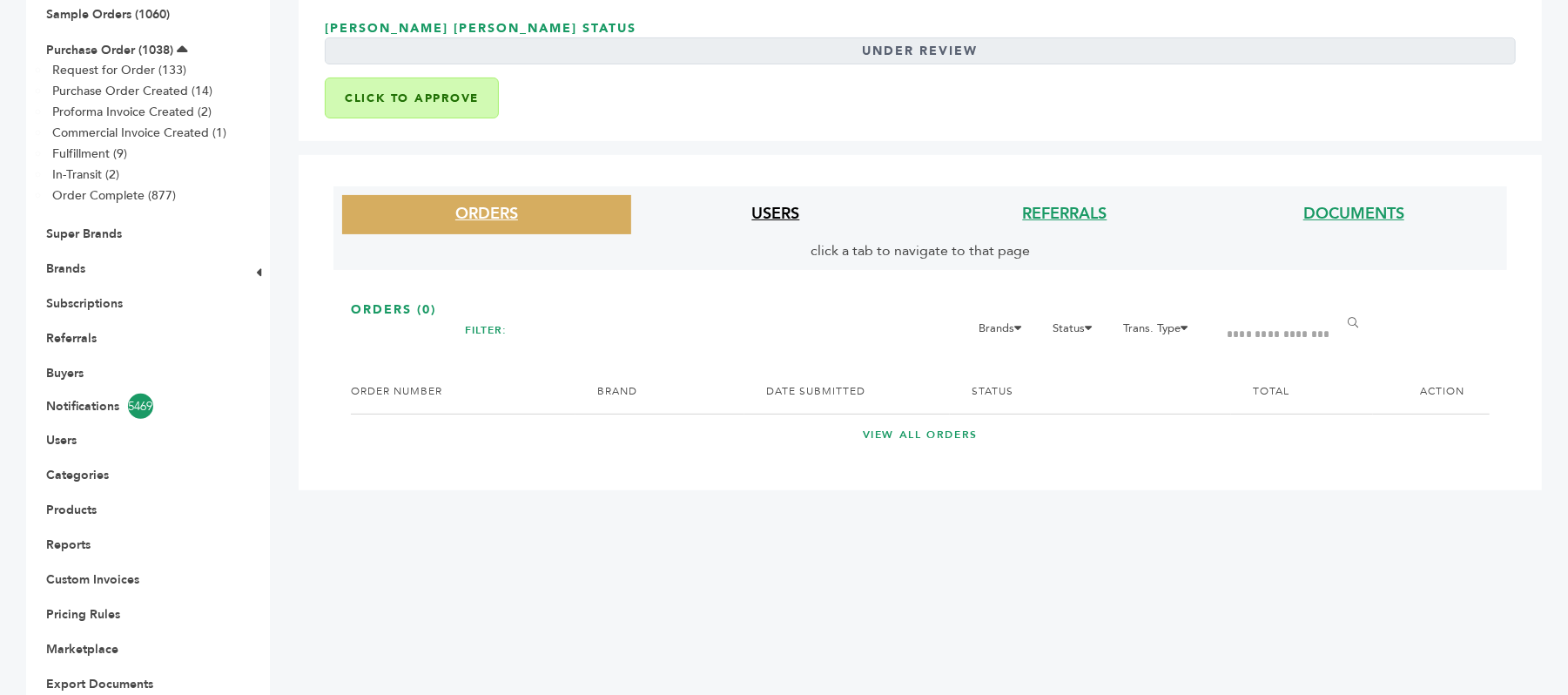
click at [758, 208] on link "USERS" at bounding box center [776, 214] width 48 height 22
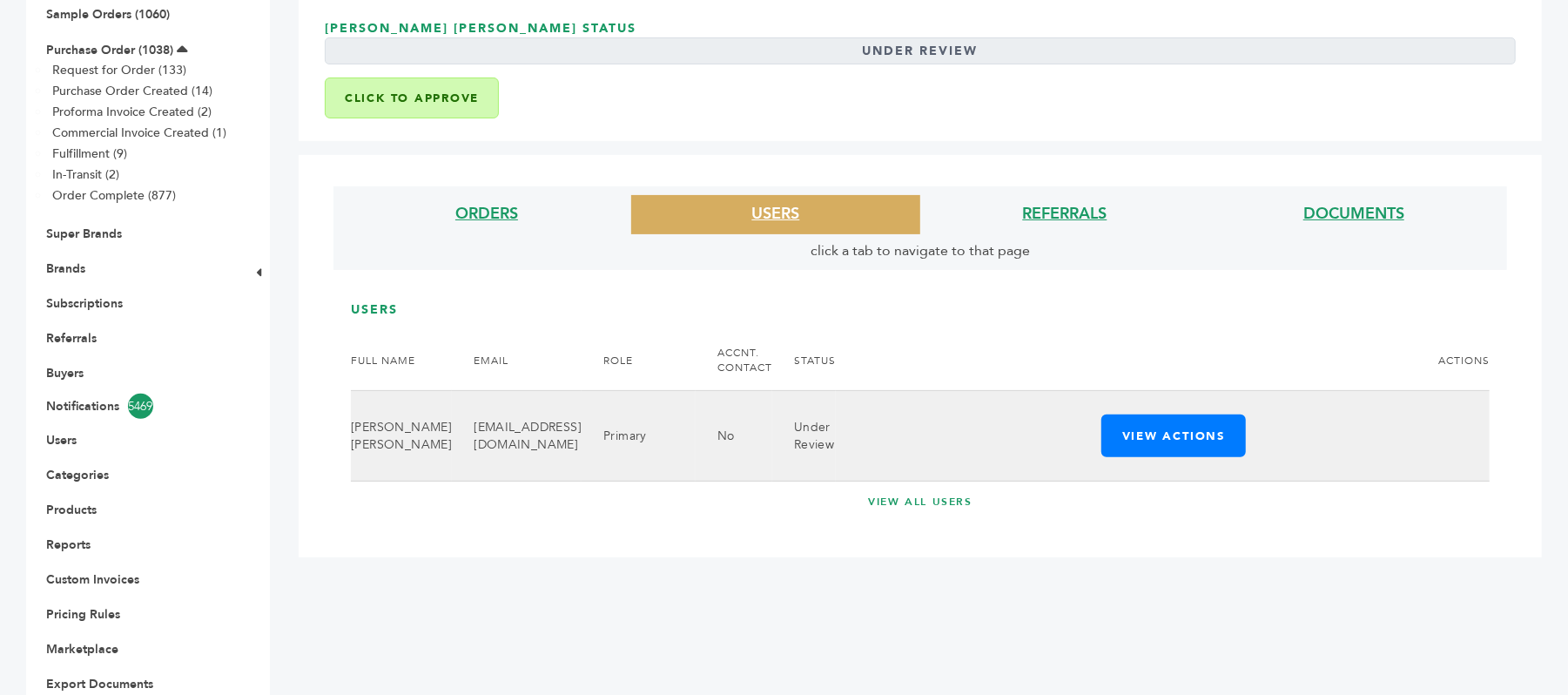
click at [522, 450] on td "53TICC@53Tacomacafe.com" at bounding box center [517, 436] width 130 height 91
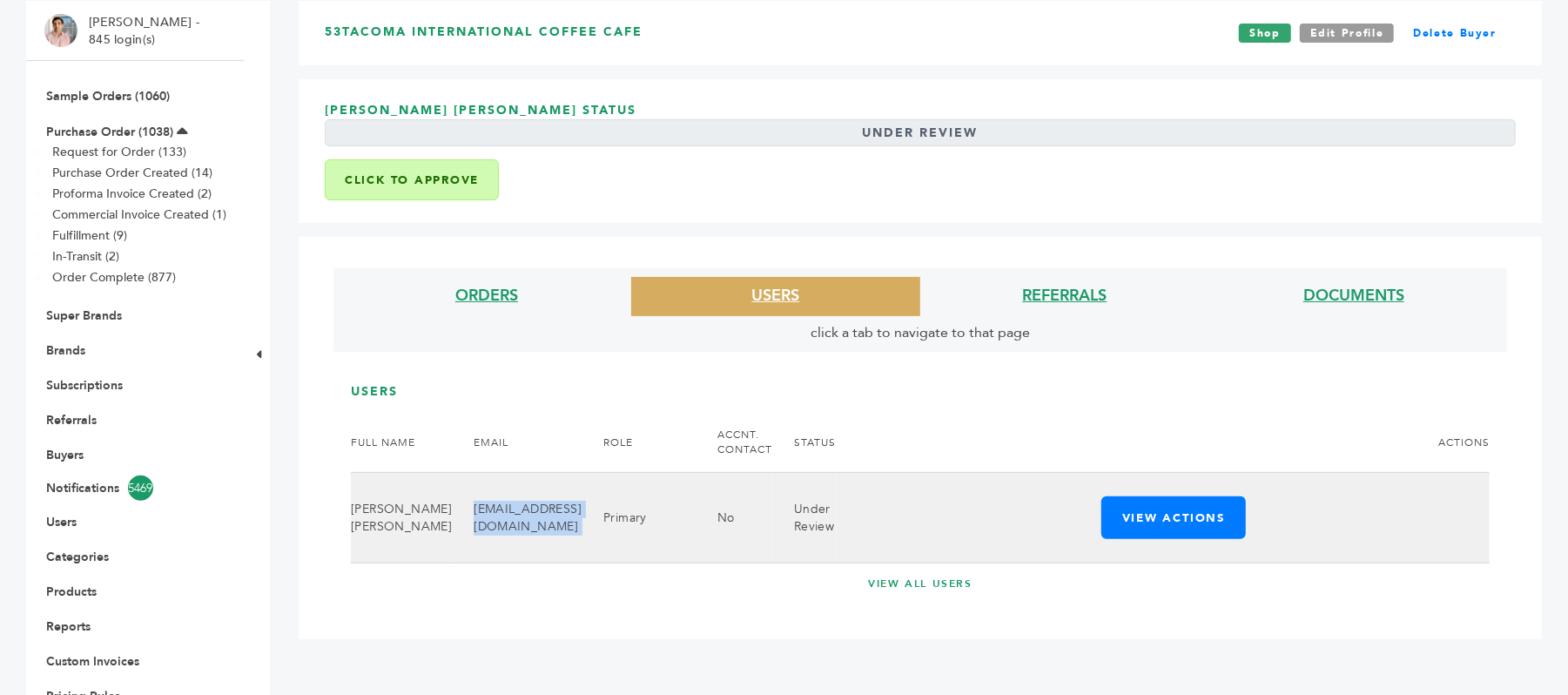
scroll to position [116, 0]
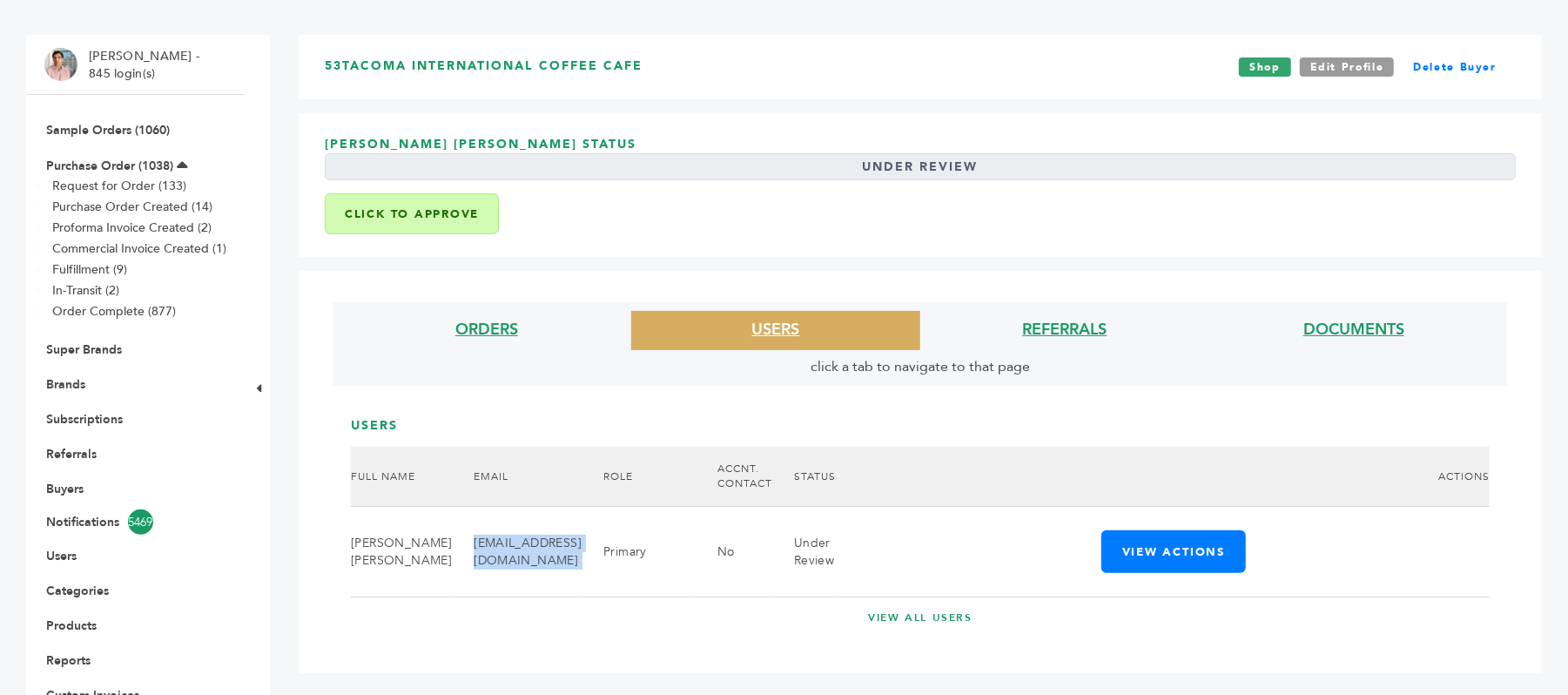
copy tr "[EMAIL_ADDRESS][DOMAIN_NAME]"
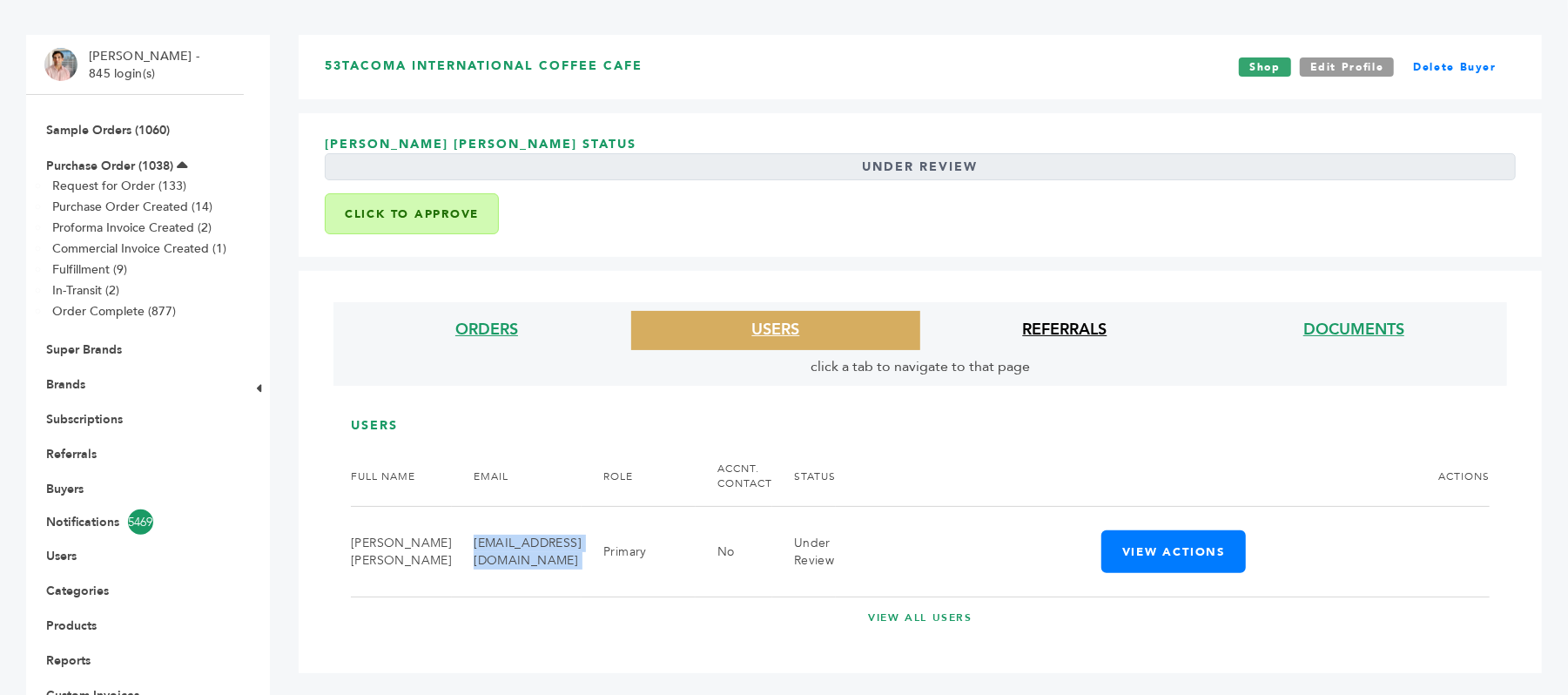
click at [1055, 321] on link "REFERRALS" at bounding box center [1065, 330] width 84 height 22
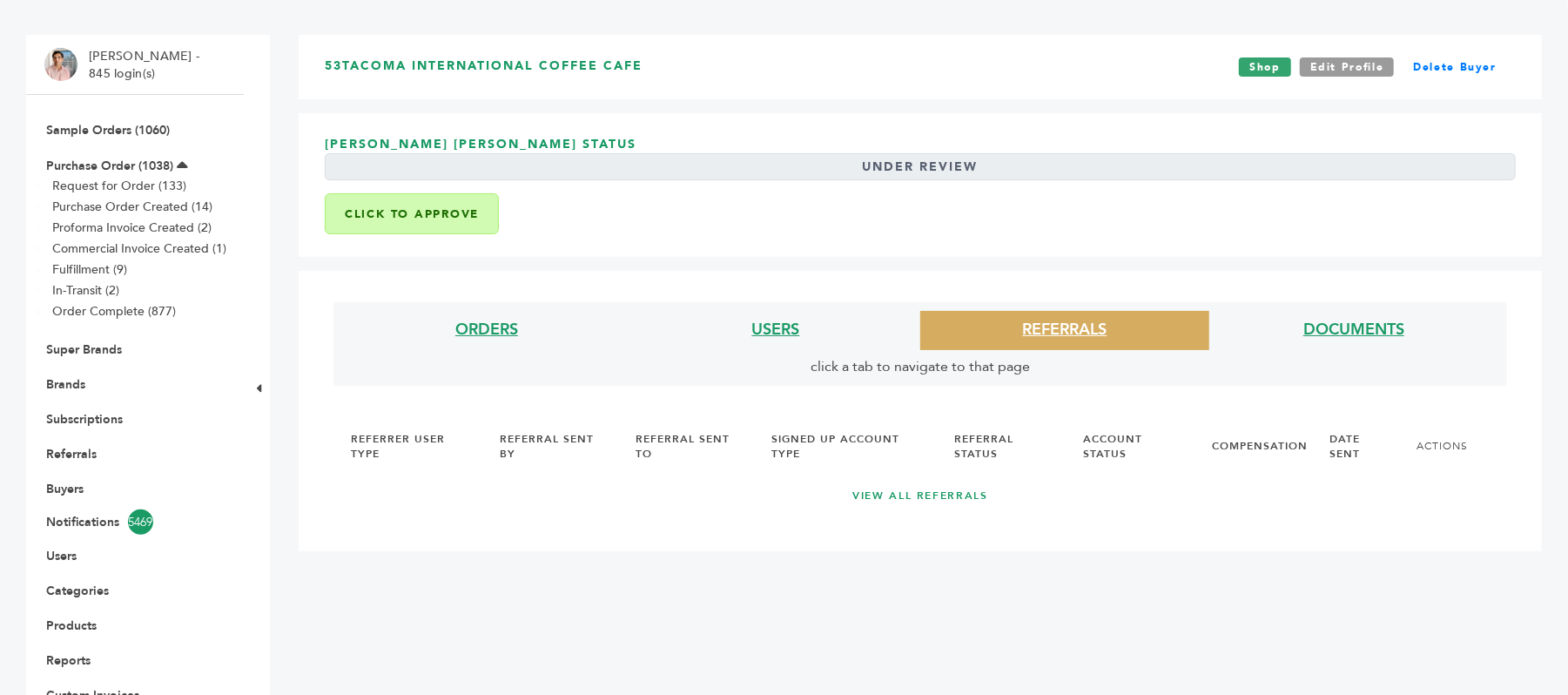
click at [815, 336] on li "USERS" at bounding box center [775, 330] width 289 height 39
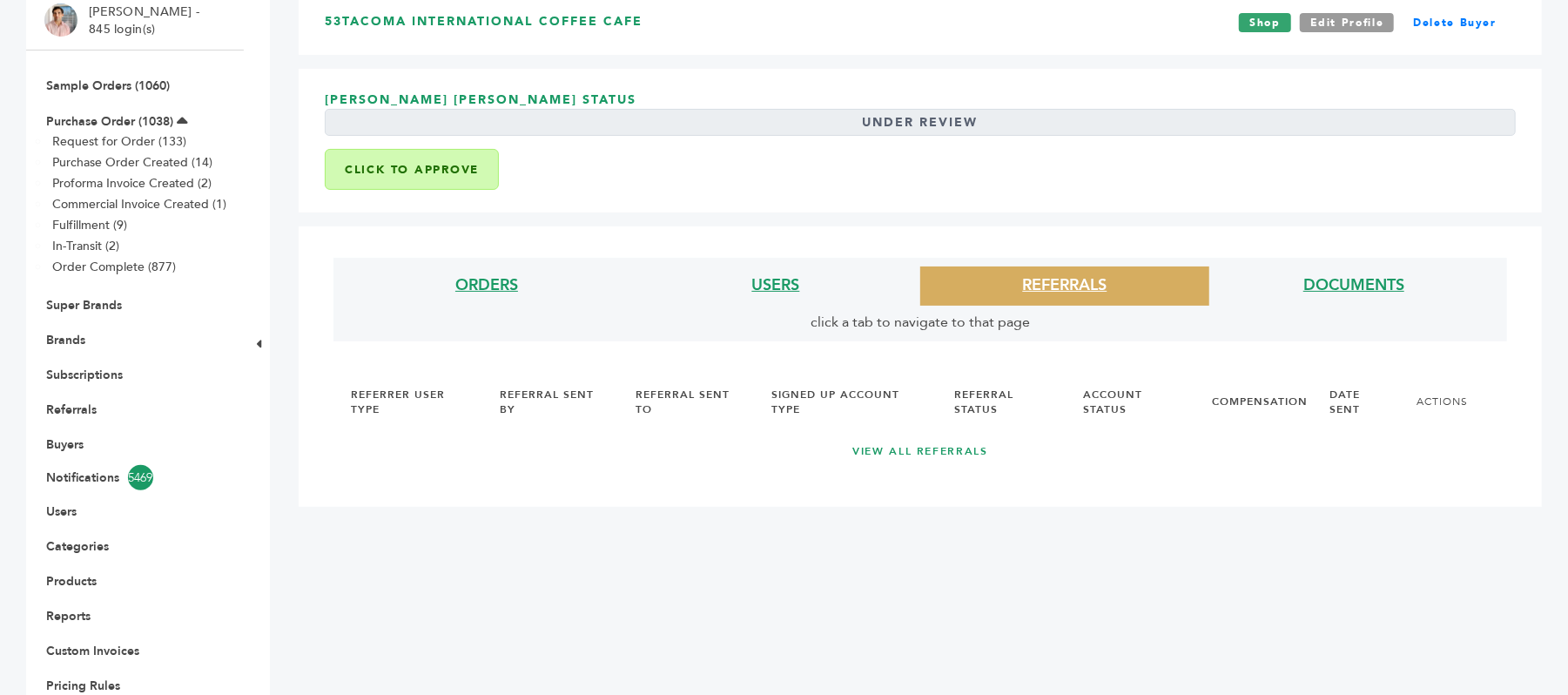
scroll to position [0, 0]
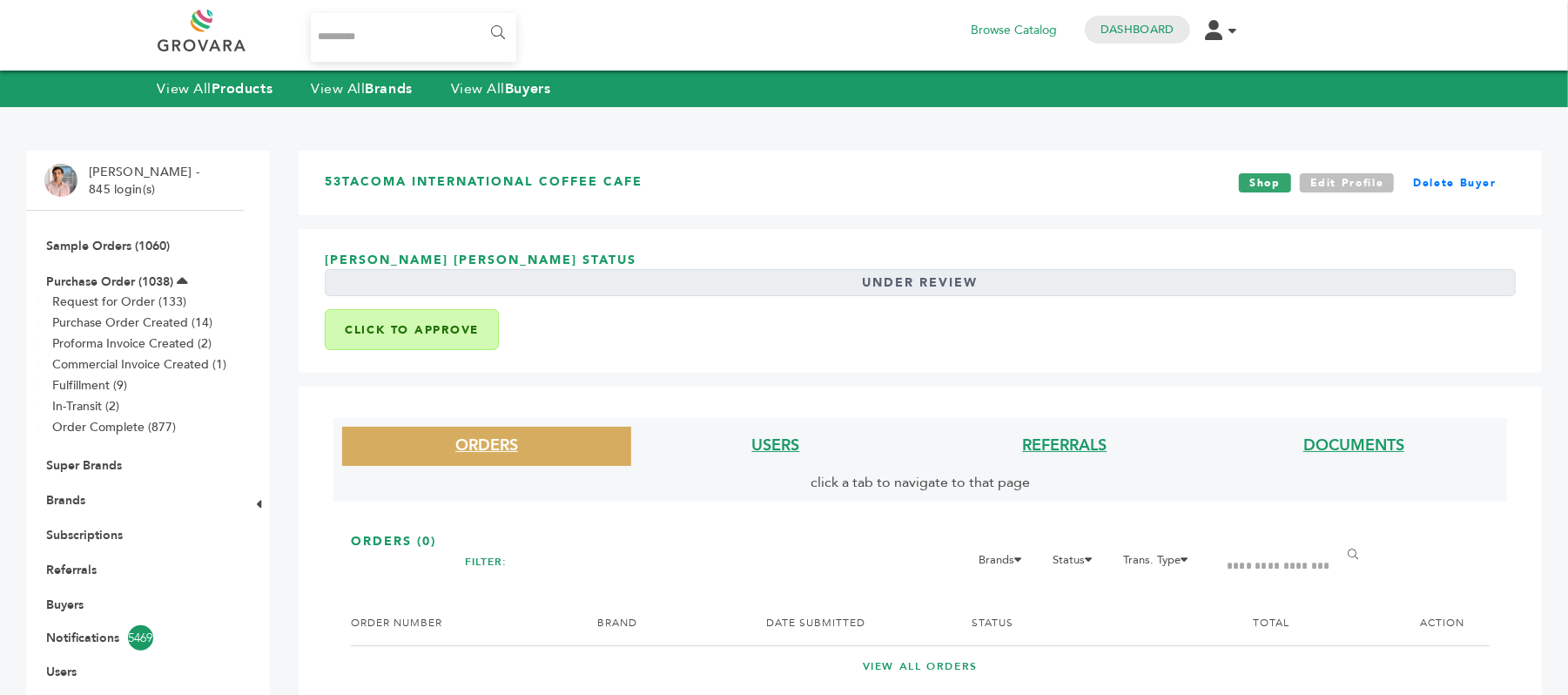
click at [1361, 176] on link "Edit Profile" at bounding box center [1347, 182] width 95 height 19
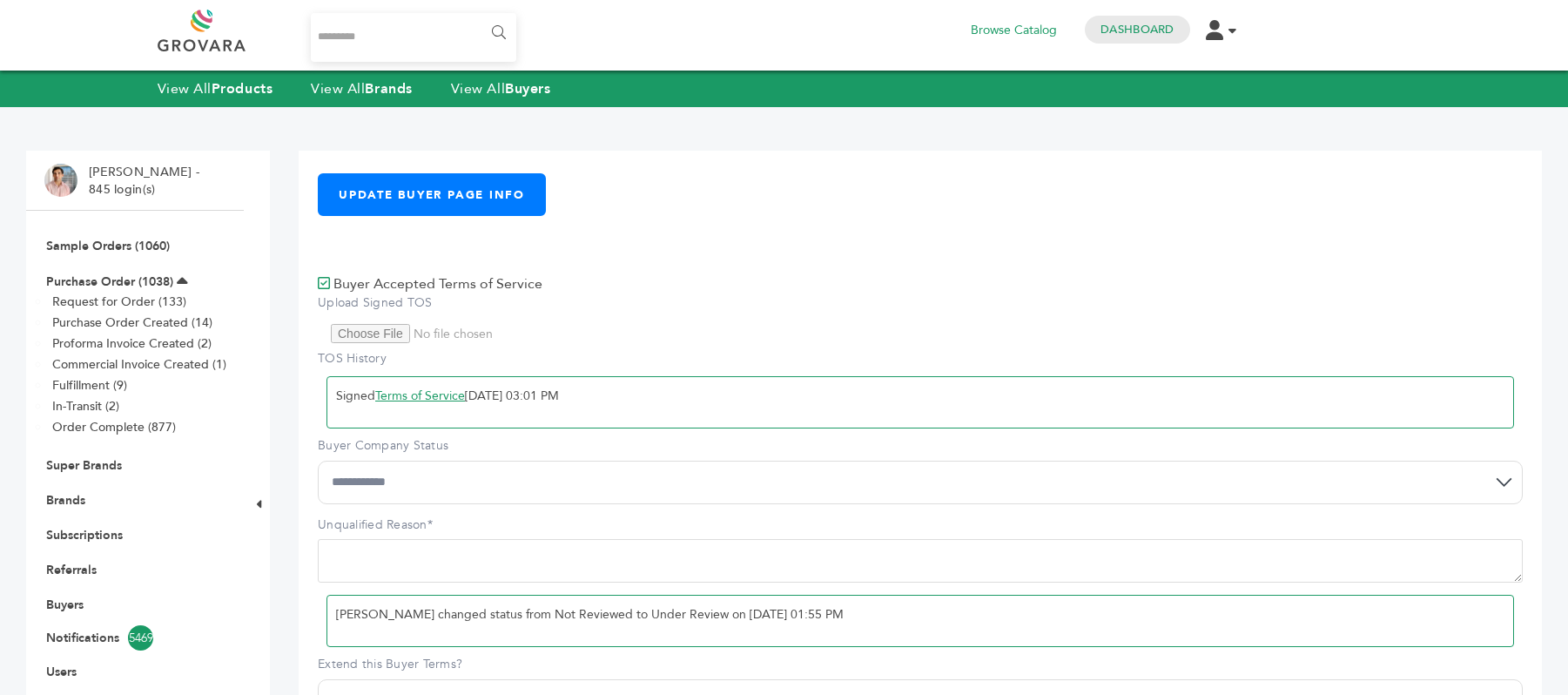
select select "*"
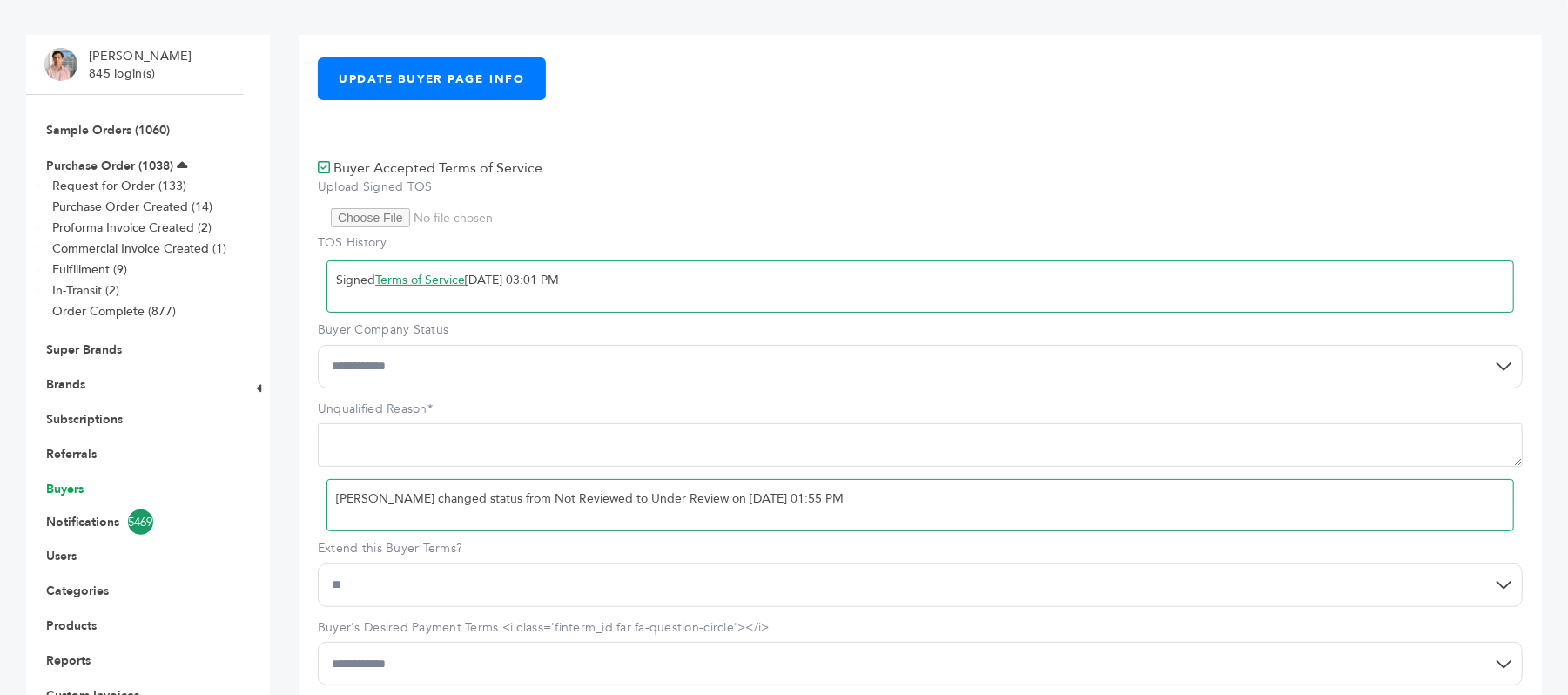
click at [72, 493] on link "Buyers" at bounding box center [64, 488] width 37 height 16
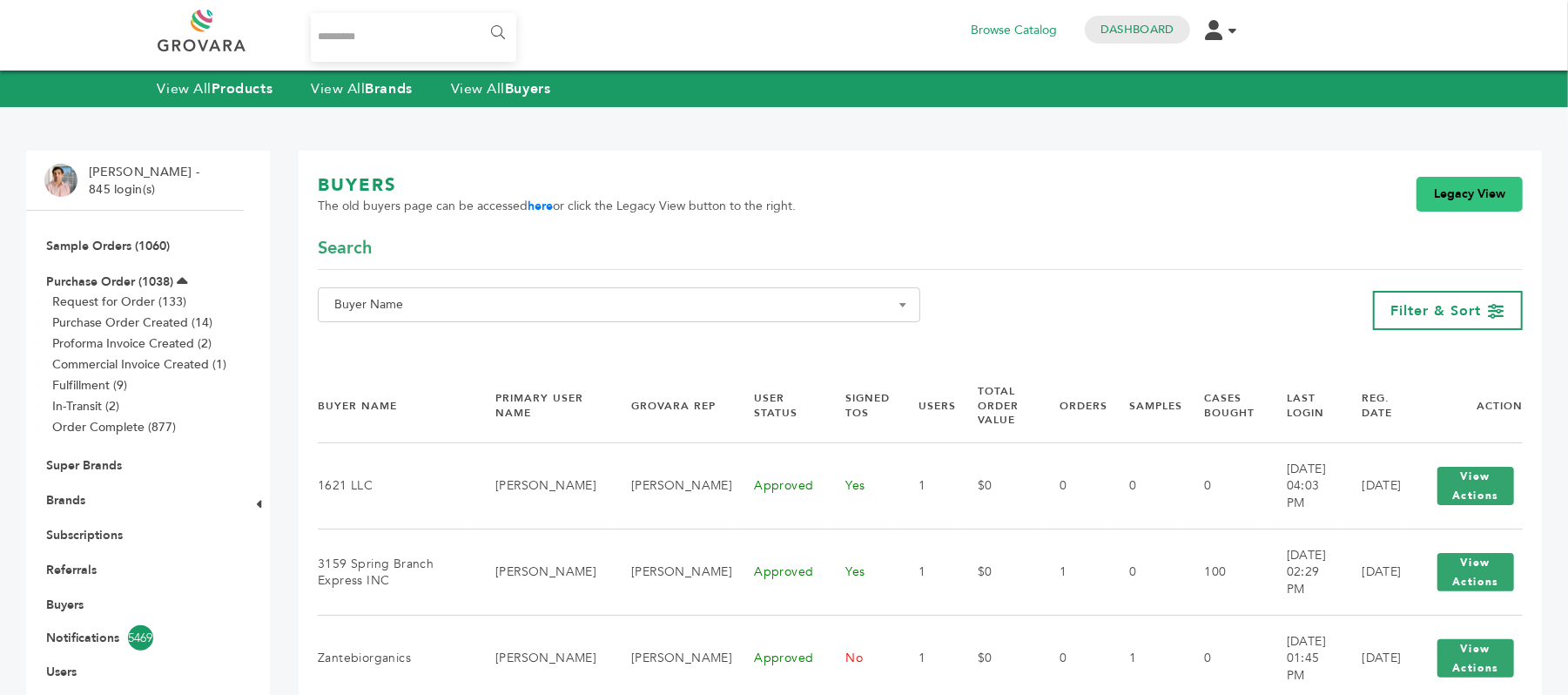
click at [1489, 197] on link "Legacy View" at bounding box center [1469, 194] width 106 height 34
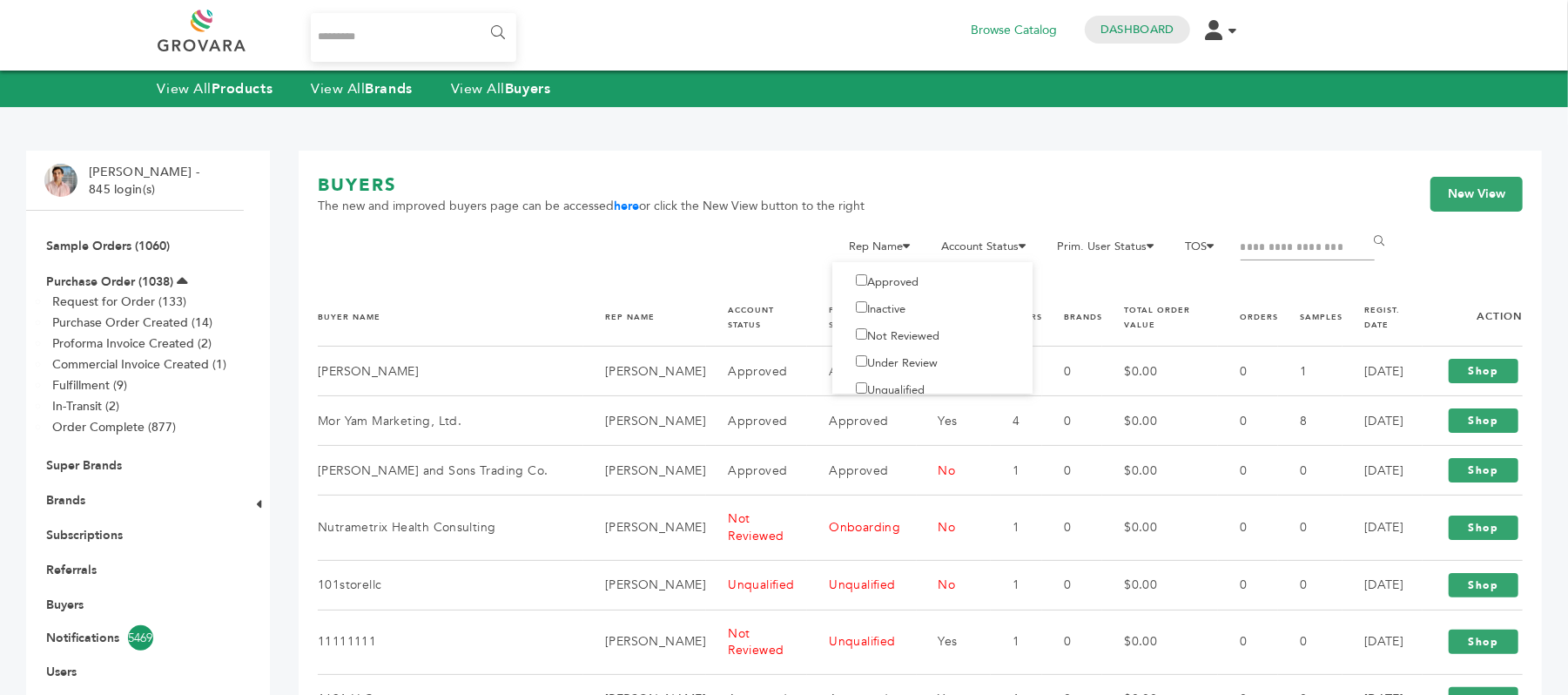
click at [892, 364] on label "Under Review" at bounding box center [892, 362] width 92 height 15
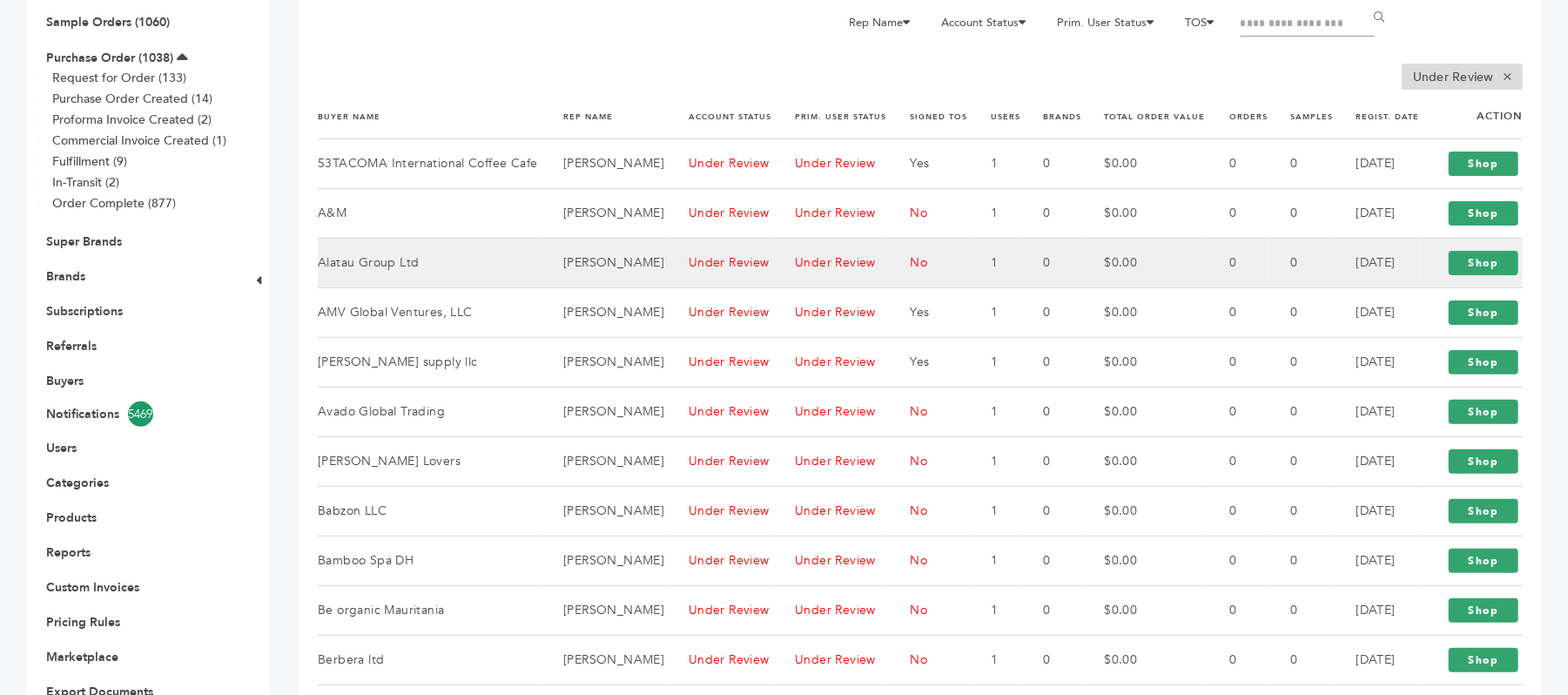
scroll to position [232, 0]
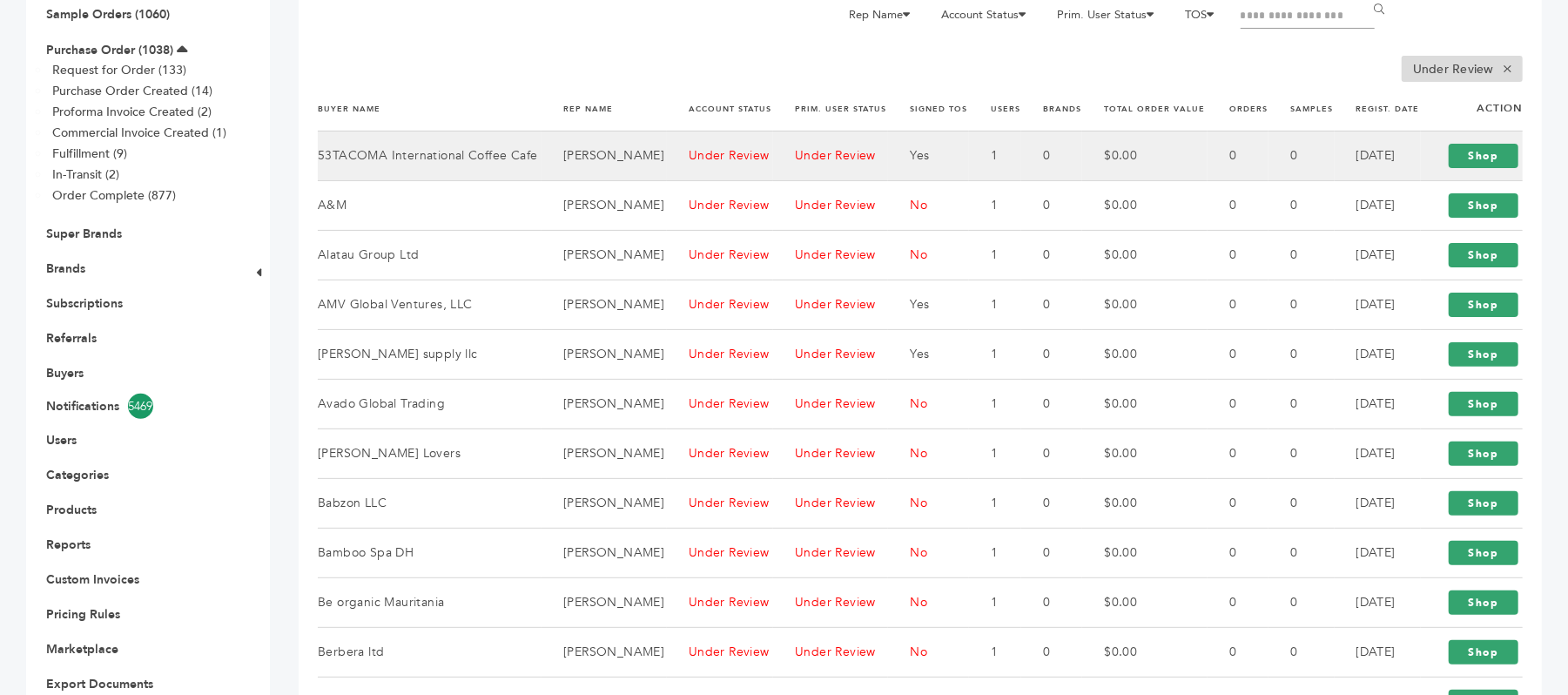
click at [643, 153] on td "Peter Groverman" at bounding box center [605, 155] width 125 height 50
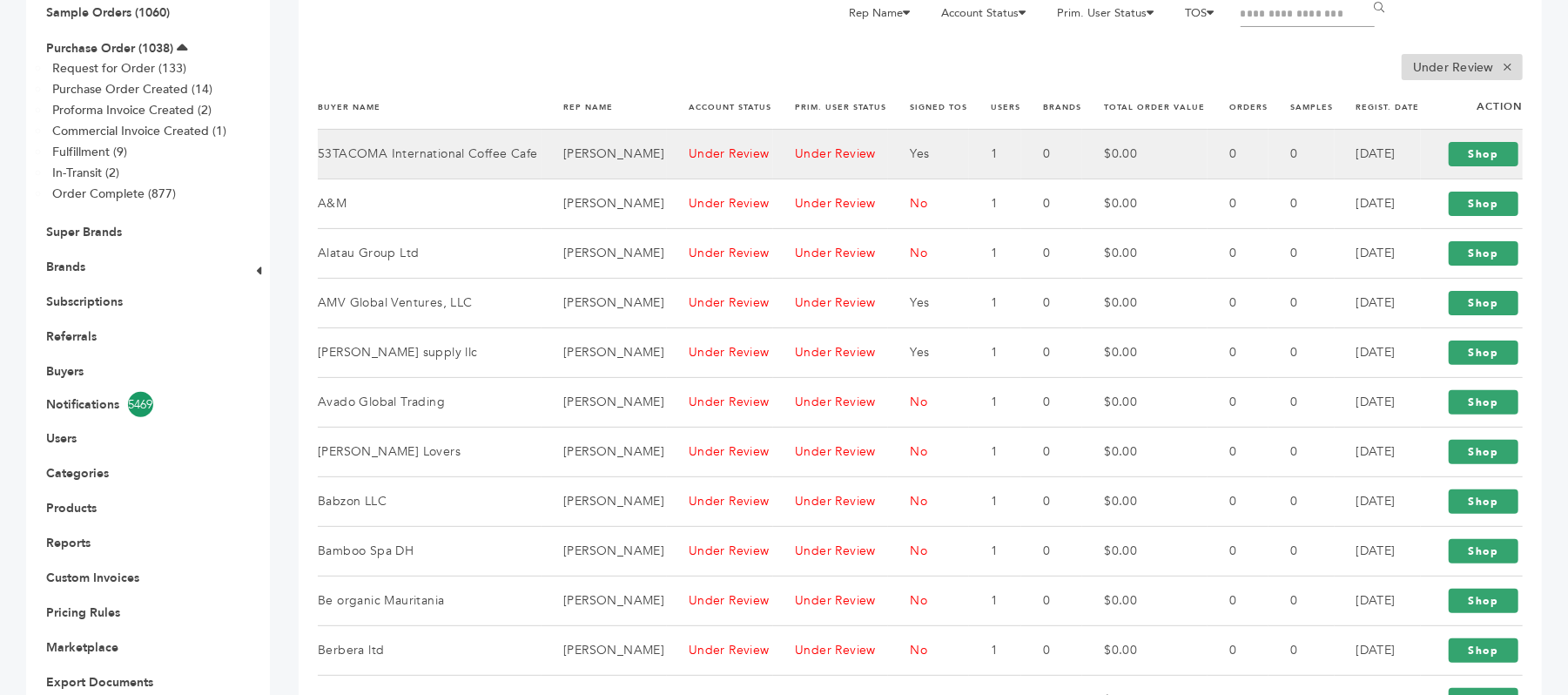
scroll to position [232, 0]
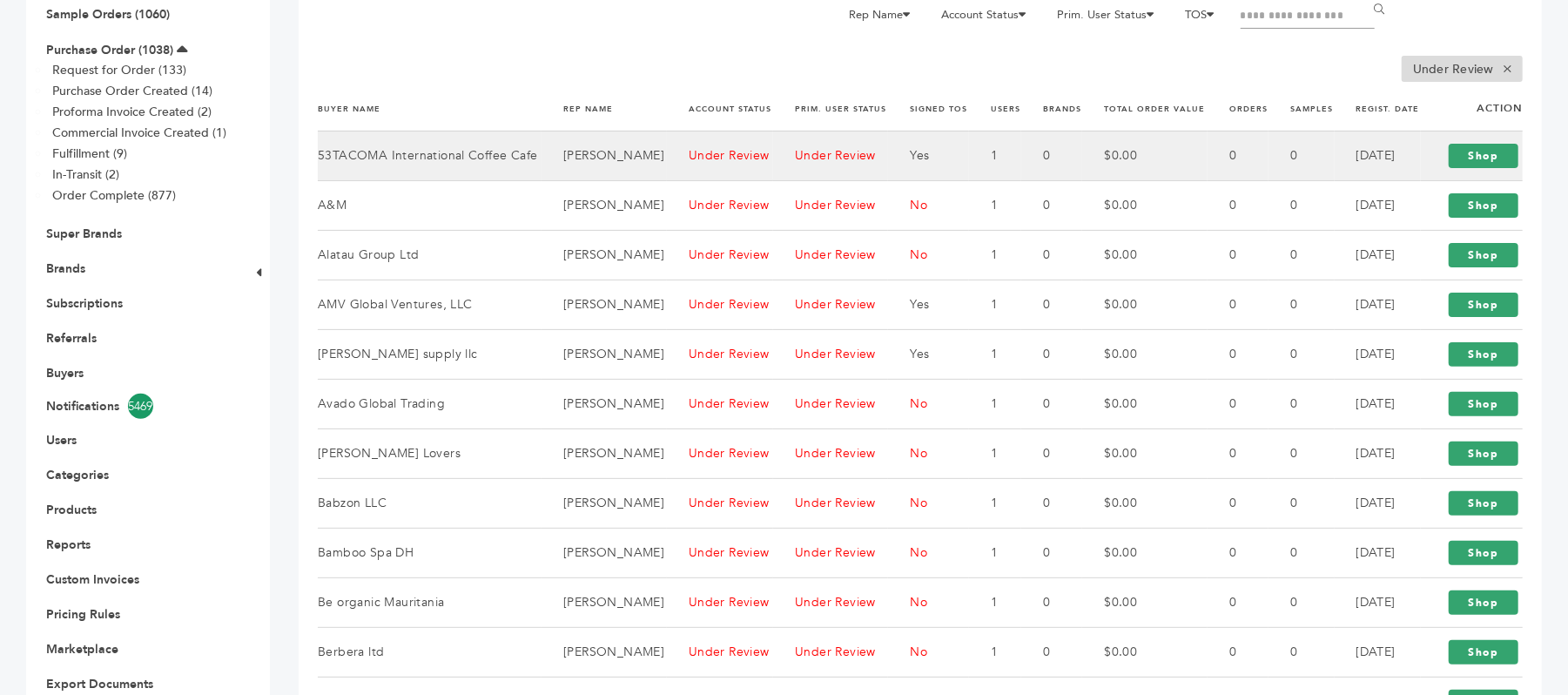
click at [977, 158] on td "1" at bounding box center [995, 155] width 53 height 50
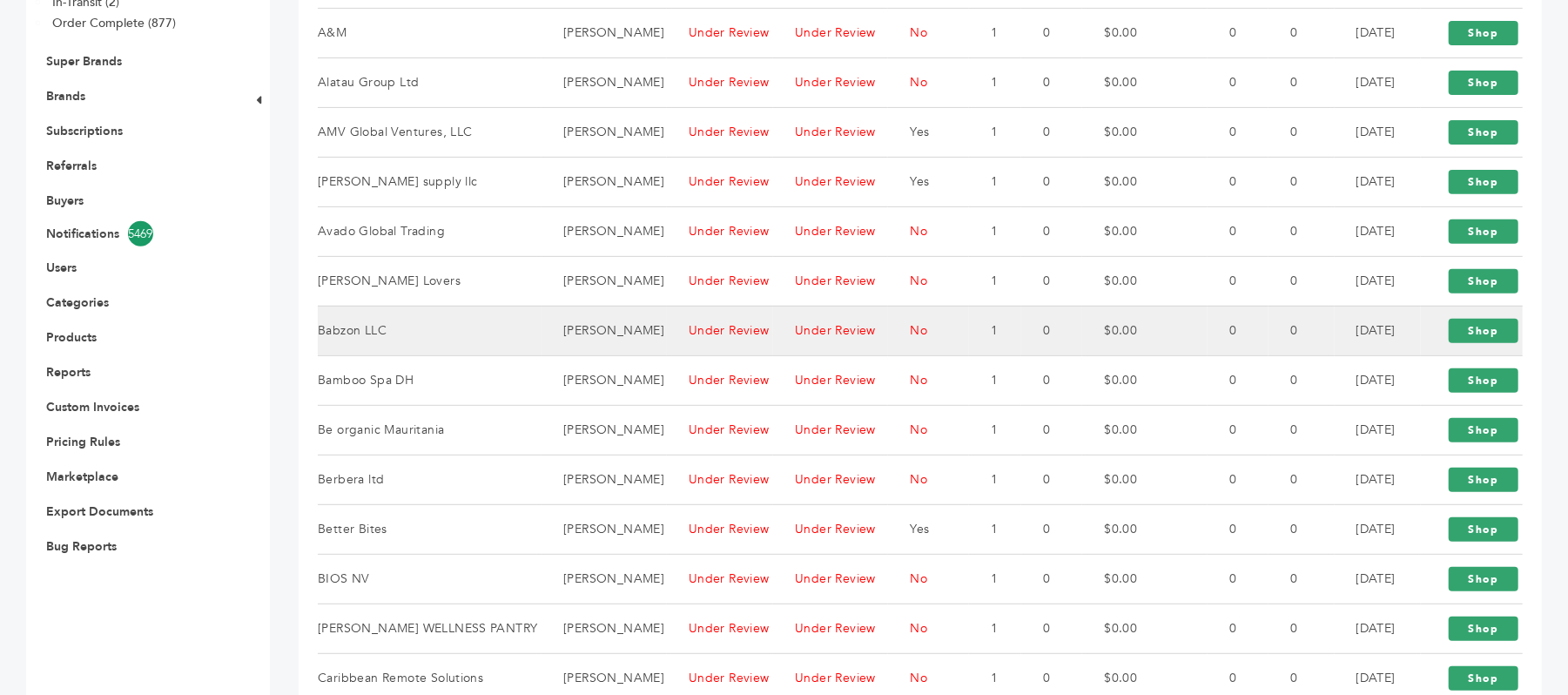
scroll to position [558, 0]
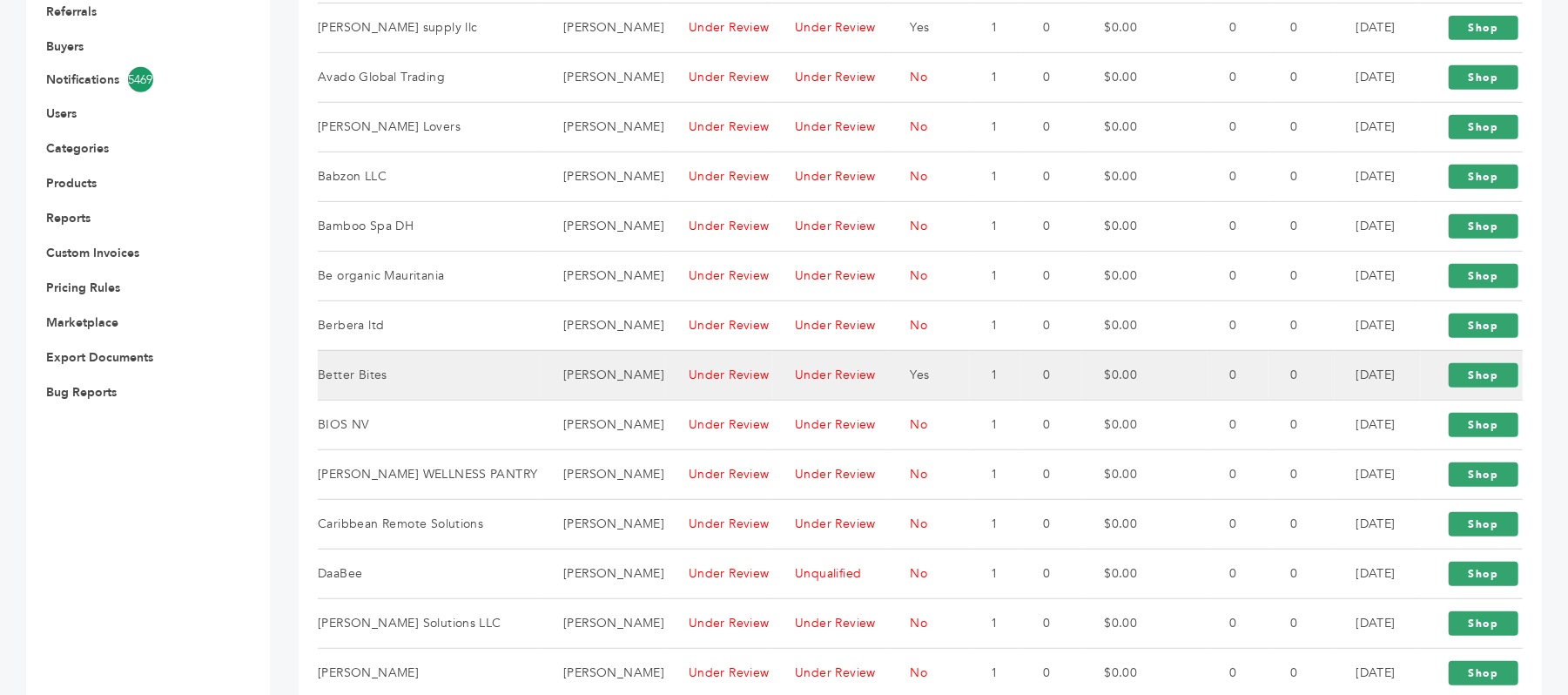
click at [489, 376] on td "Better Bites" at bounding box center [430, 374] width 224 height 50
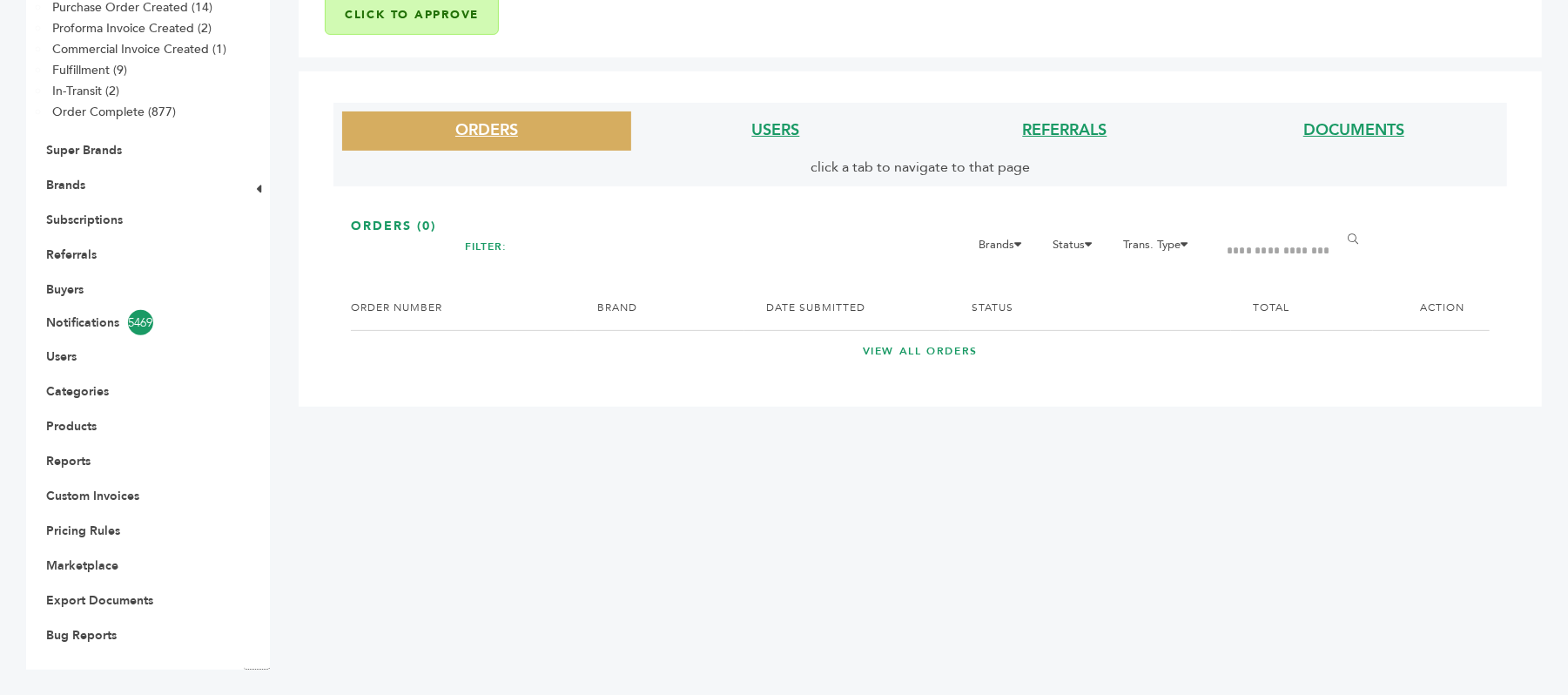
scroll to position [315, 0]
click at [794, 130] on link "USERS" at bounding box center [776, 130] width 48 height 22
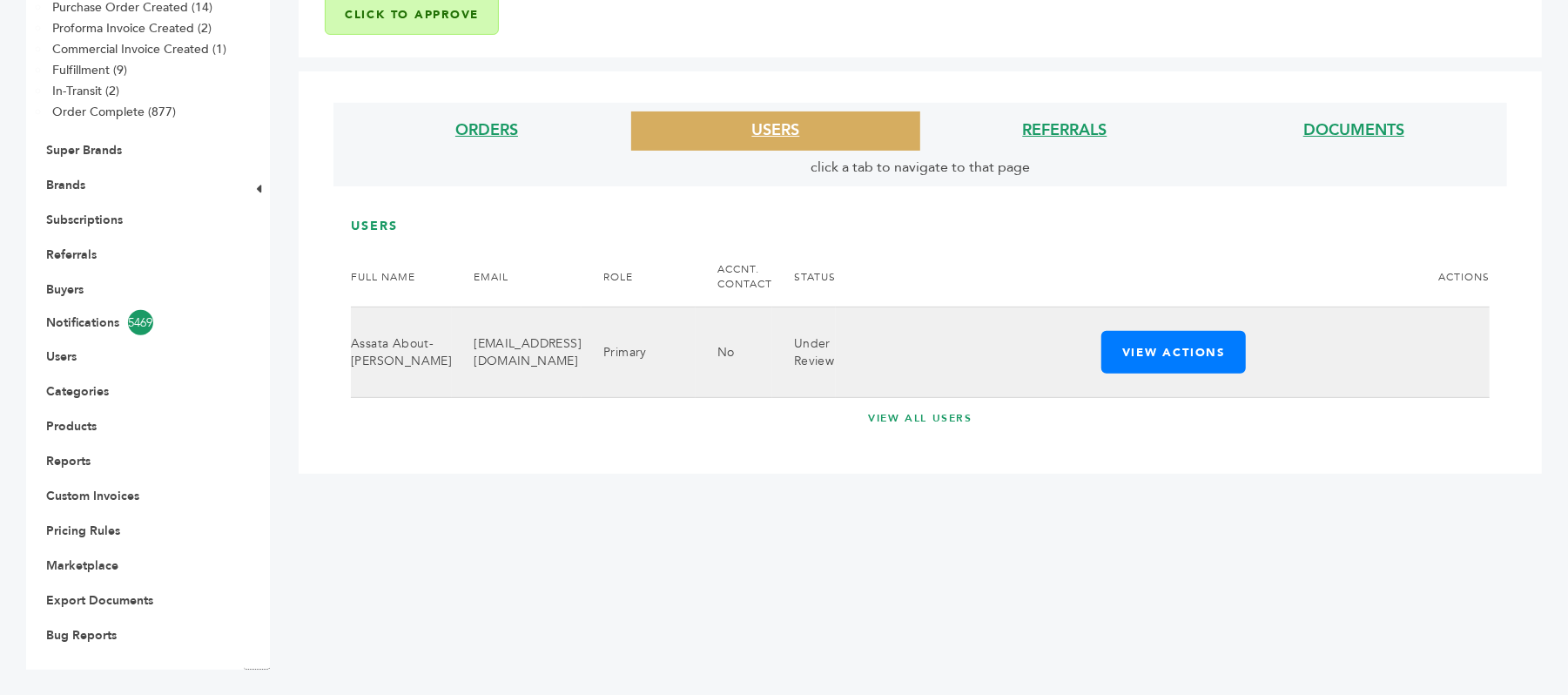
click at [566, 361] on td "[EMAIL_ADDRESS][DOMAIN_NAME]" at bounding box center [517, 352] width 130 height 91
copy tr "[EMAIL_ADDRESS][DOMAIN_NAME]"
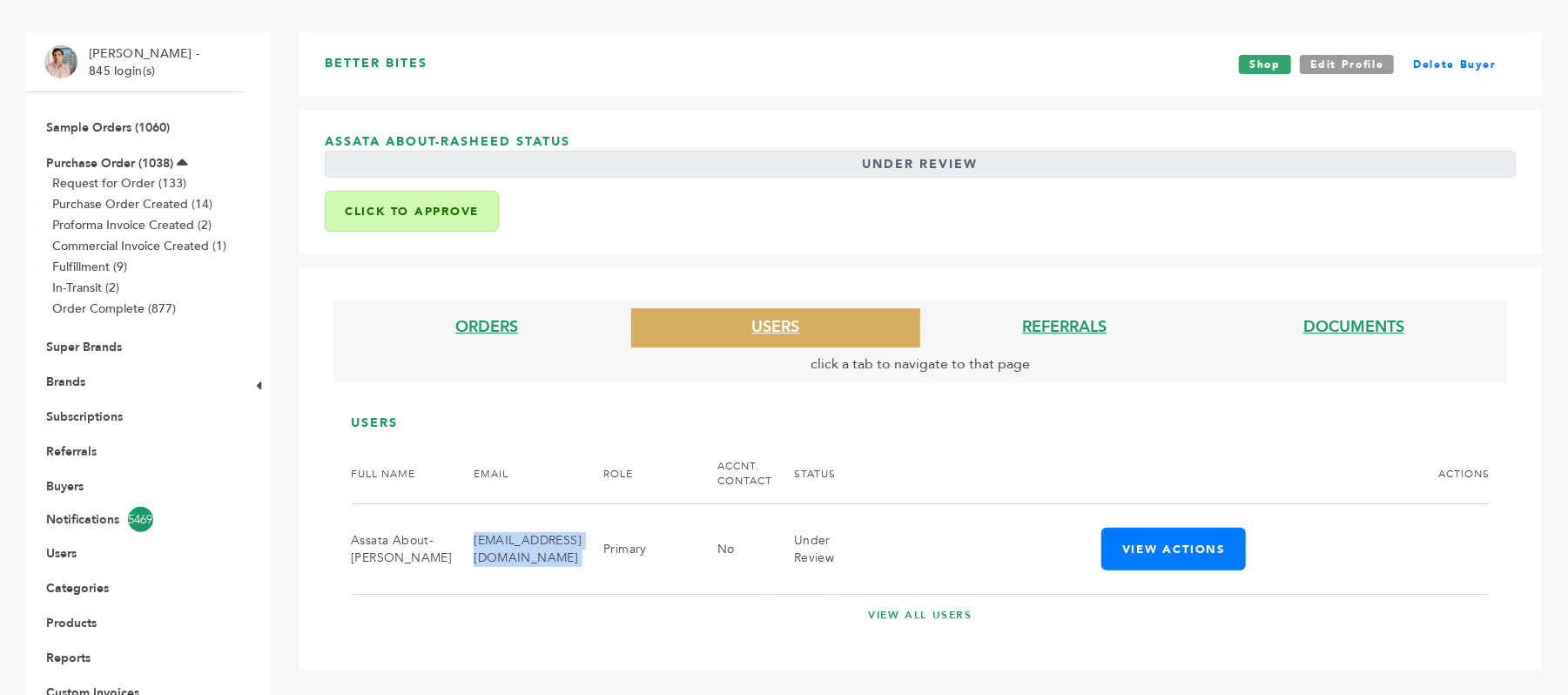
scroll to position [83, 0]
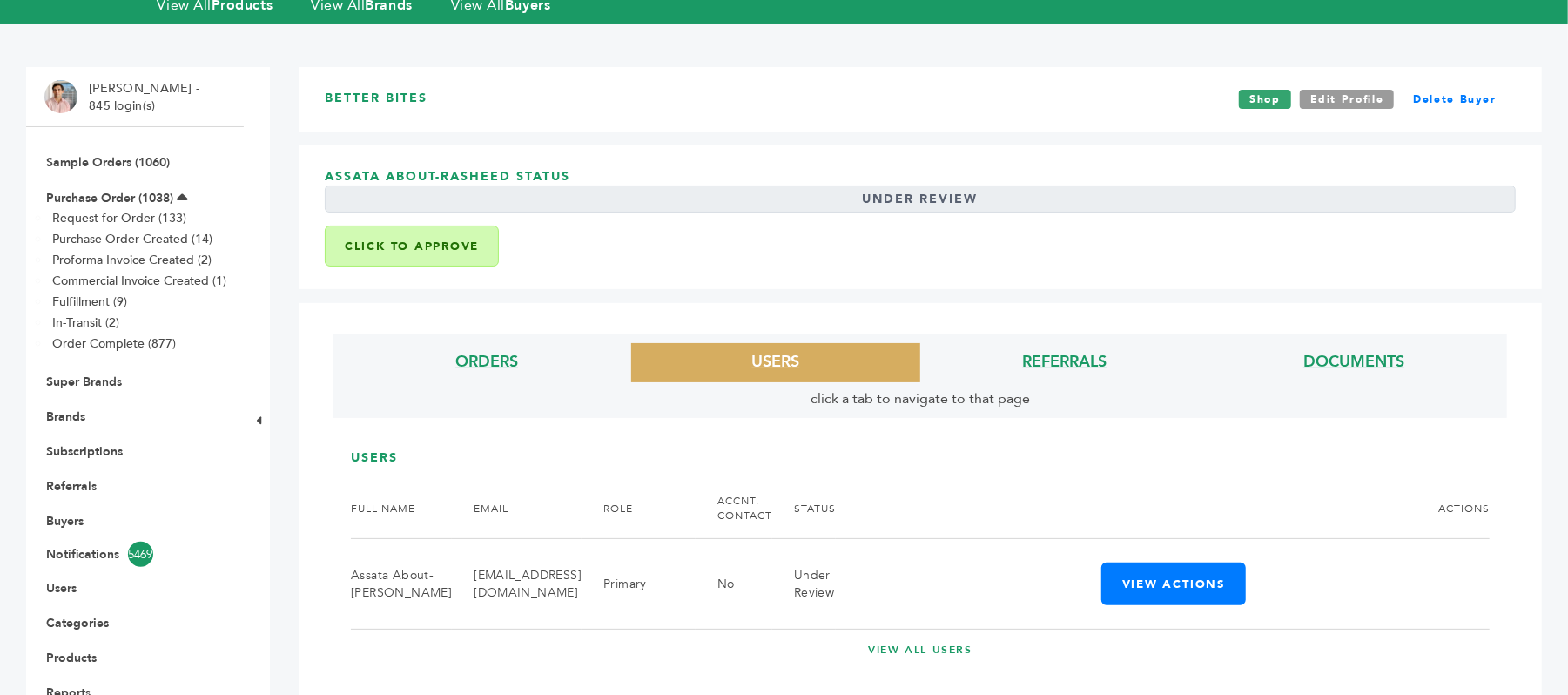
click at [1132, 273] on div "Assata About-Rasheed Status Under Review Click to Approve" at bounding box center [921, 217] width 1244 height 144
click at [67, 519] on link "Buyers" at bounding box center [64, 521] width 37 height 16
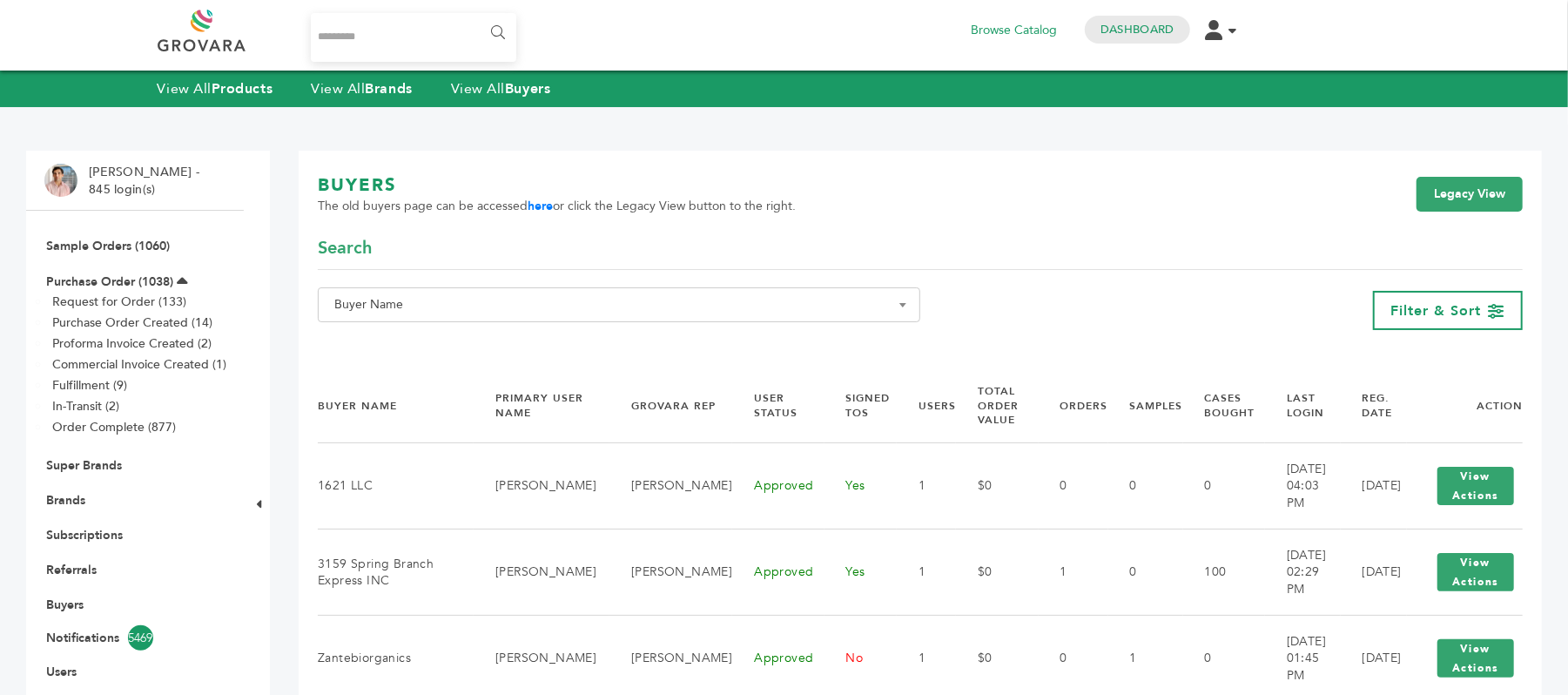
click at [735, 289] on span "Buyer Name" at bounding box center [619, 304] width 603 height 34
